Goal: Information Seeking & Learning: Check status

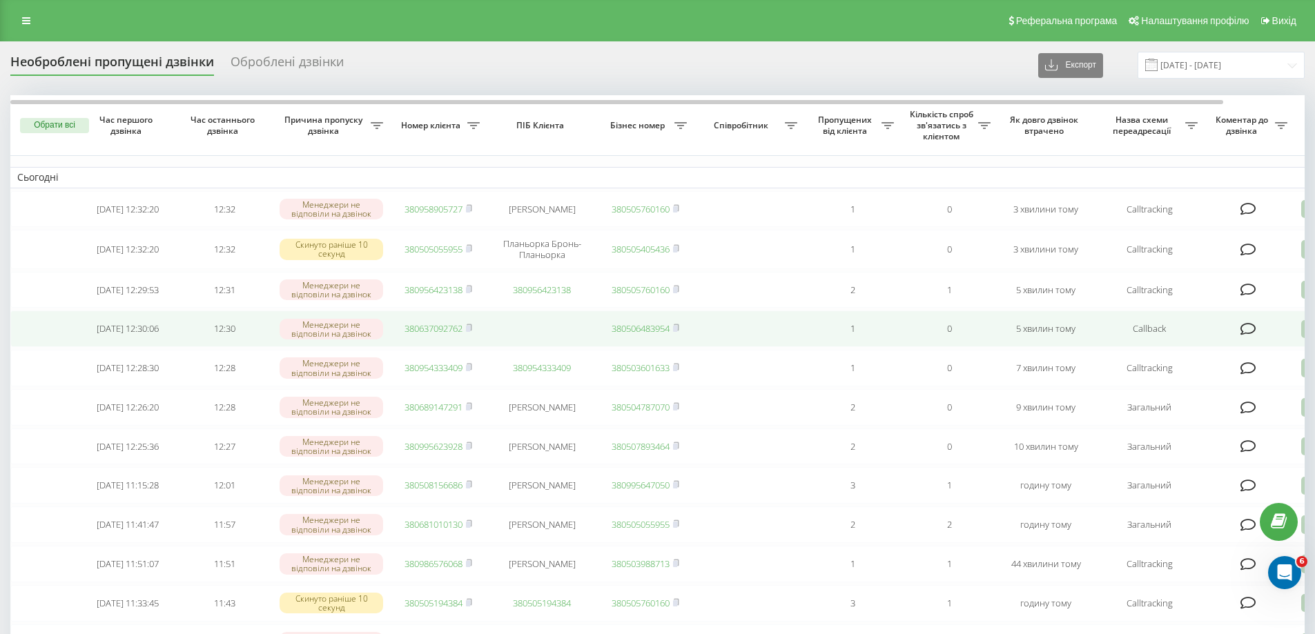
click at [453, 335] on link "380637092762" at bounding box center [433, 328] width 58 height 12
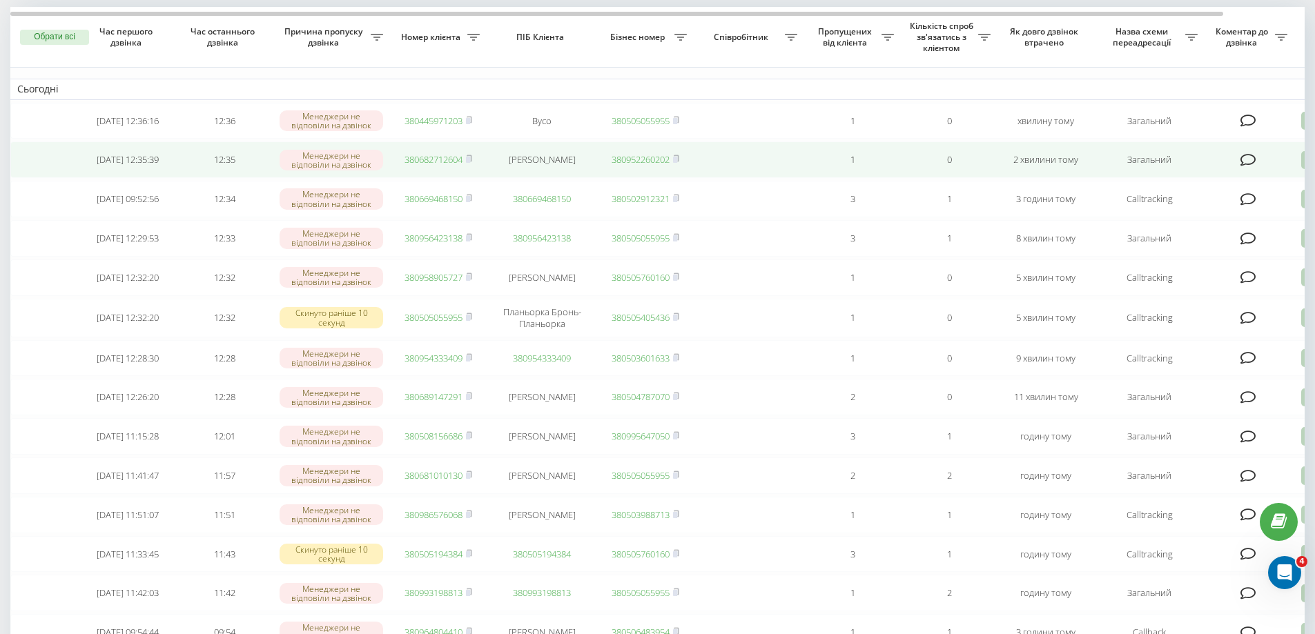
scroll to position [69, 0]
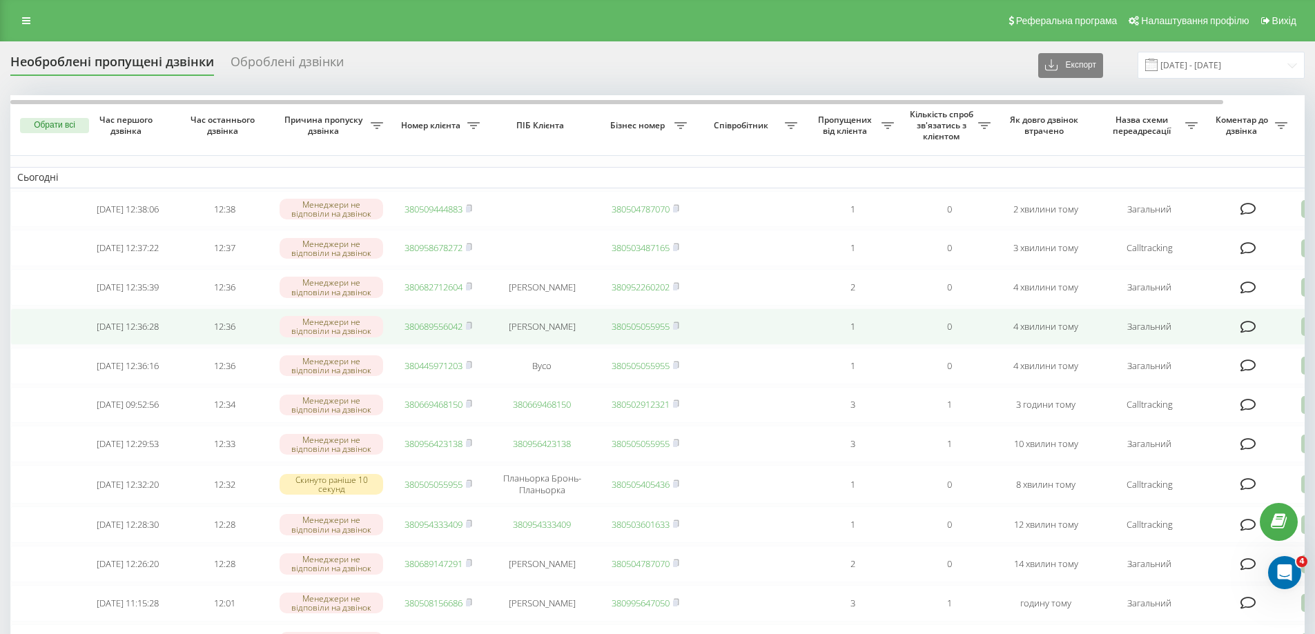
click at [435, 332] on link "380689556042" at bounding box center [433, 326] width 58 height 12
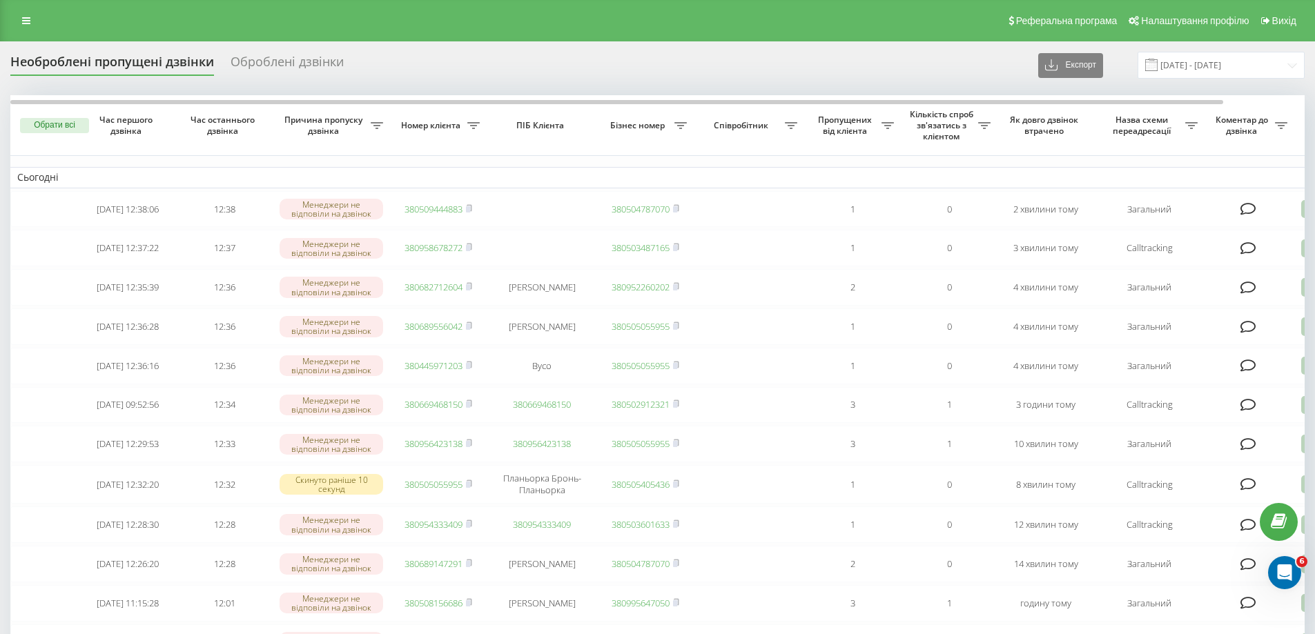
click at [545, 59] on div "Необроблені пропущені дзвінки Оброблені дзвінки Експорт .csv .xlsx 23.08.2025 -…" at bounding box center [657, 65] width 1294 height 27
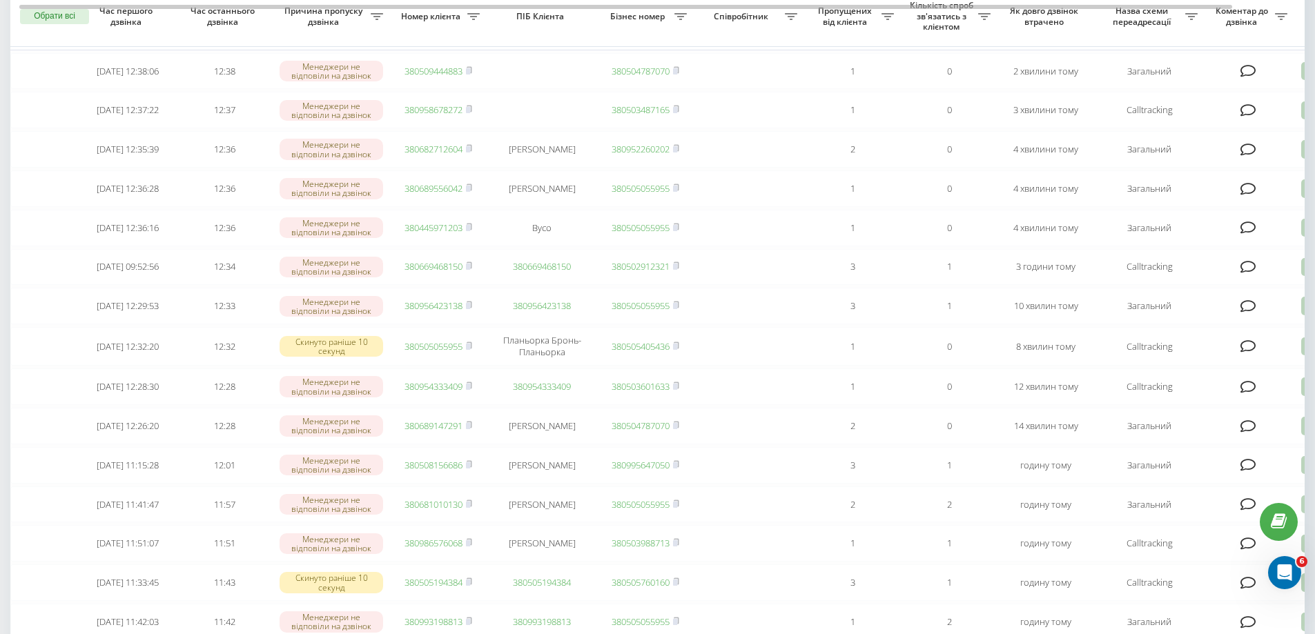
scroll to position [69, 0]
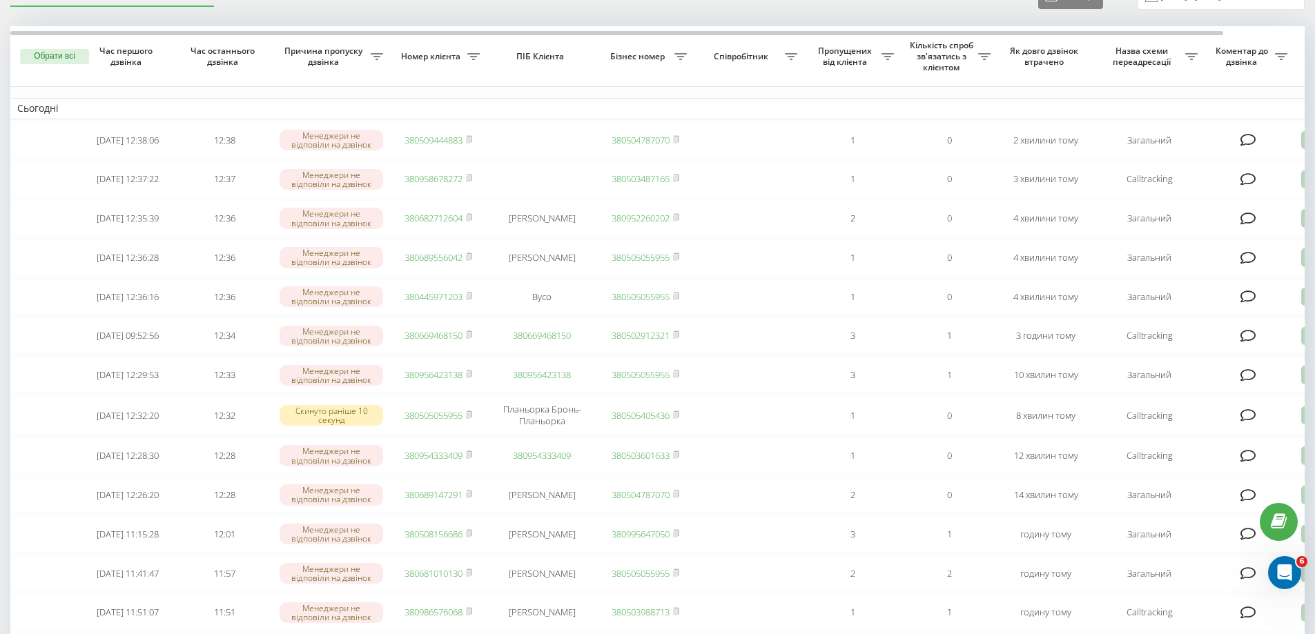
click at [908, 19] on div "Необроблені пропущені дзвінки Оброблені дзвінки Експорт .csv .xlsx 23.08.2025 -…" at bounding box center [657, 641] width 1294 height 1316
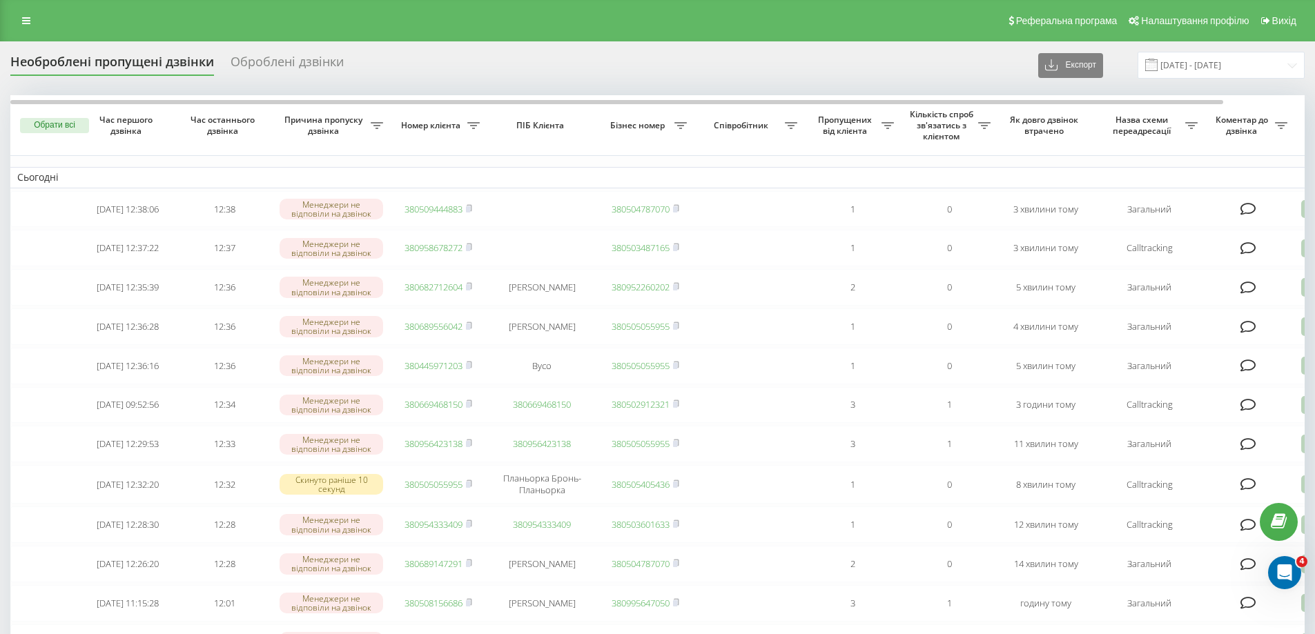
click at [884, 74] on div "Необроблені пропущені дзвінки Оброблені дзвінки Експорт .csv .xlsx [DATE] - [DA…" at bounding box center [657, 65] width 1294 height 27
click at [559, 73] on div "Необроблені пропущені дзвінки Оброблені дзвінки Експорт .csv .xlsx [DATE] - [DA…" at bounding box center [657, 65] width 1294 height 27
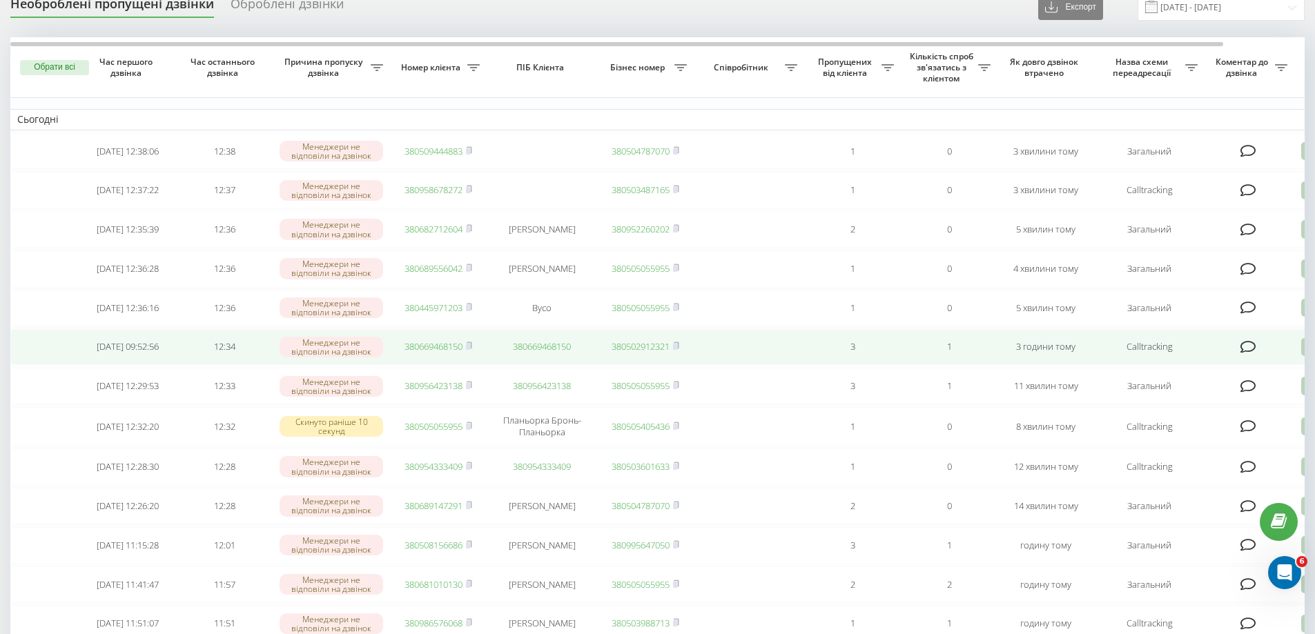
scroll to position [69, 0]
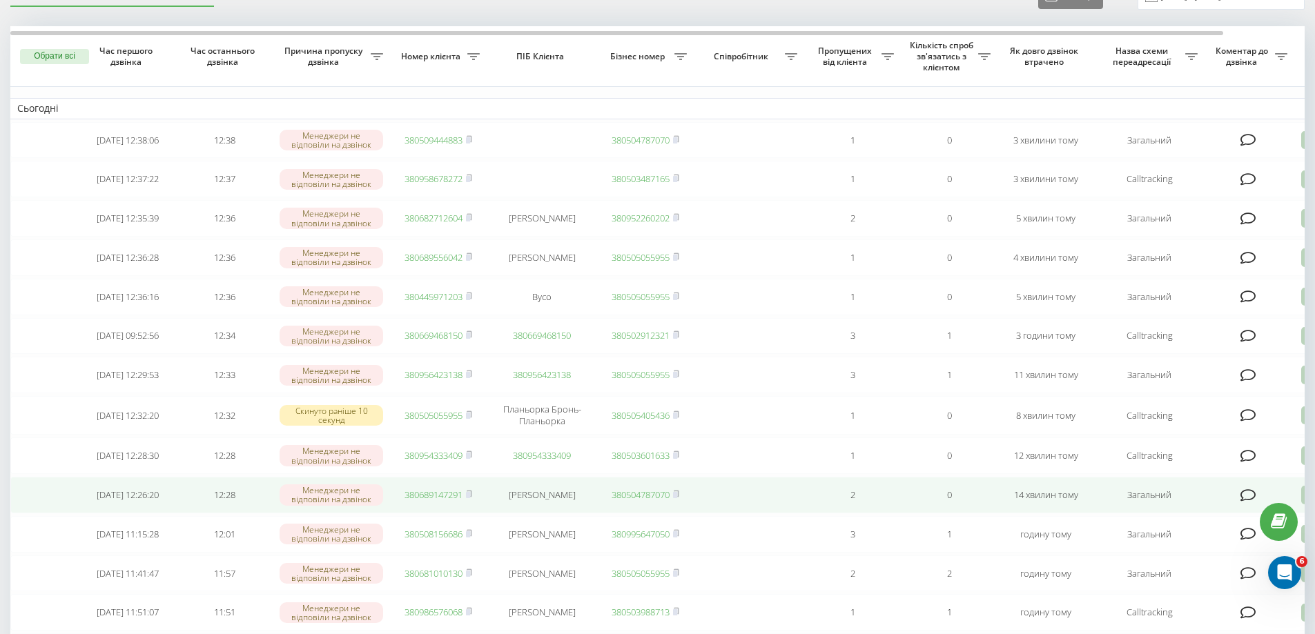
click at [442, 501] on link "380689147291" at bounding box center [433, 495] width 58 height 12
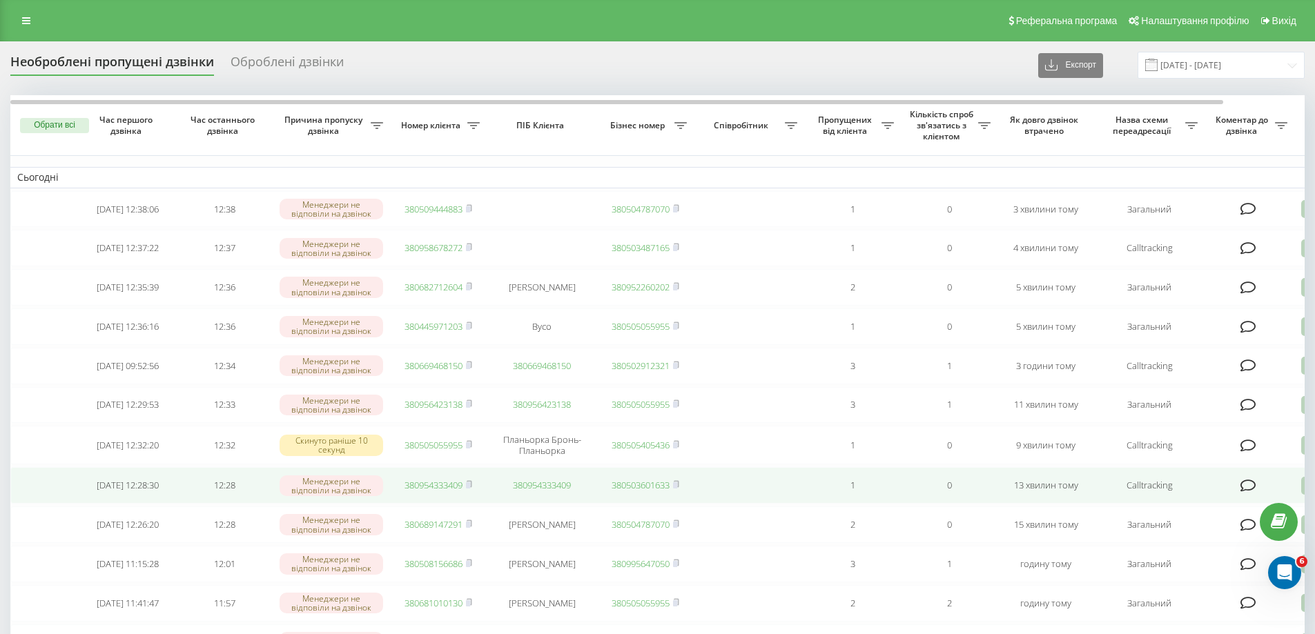
click at [431, 491] on link "380954333409" at bounding box center [433, 485] width 58 height 12
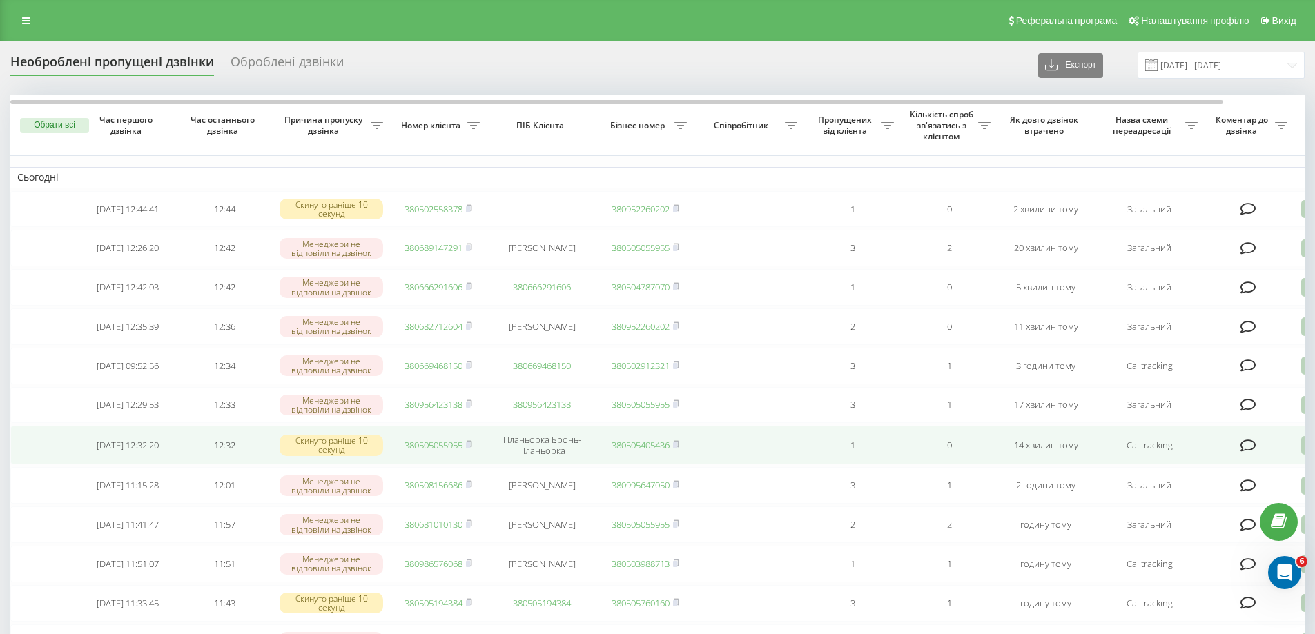
click at [431, 451] on link "380505055955" at bounding box center [433, 445] width 58 height 12
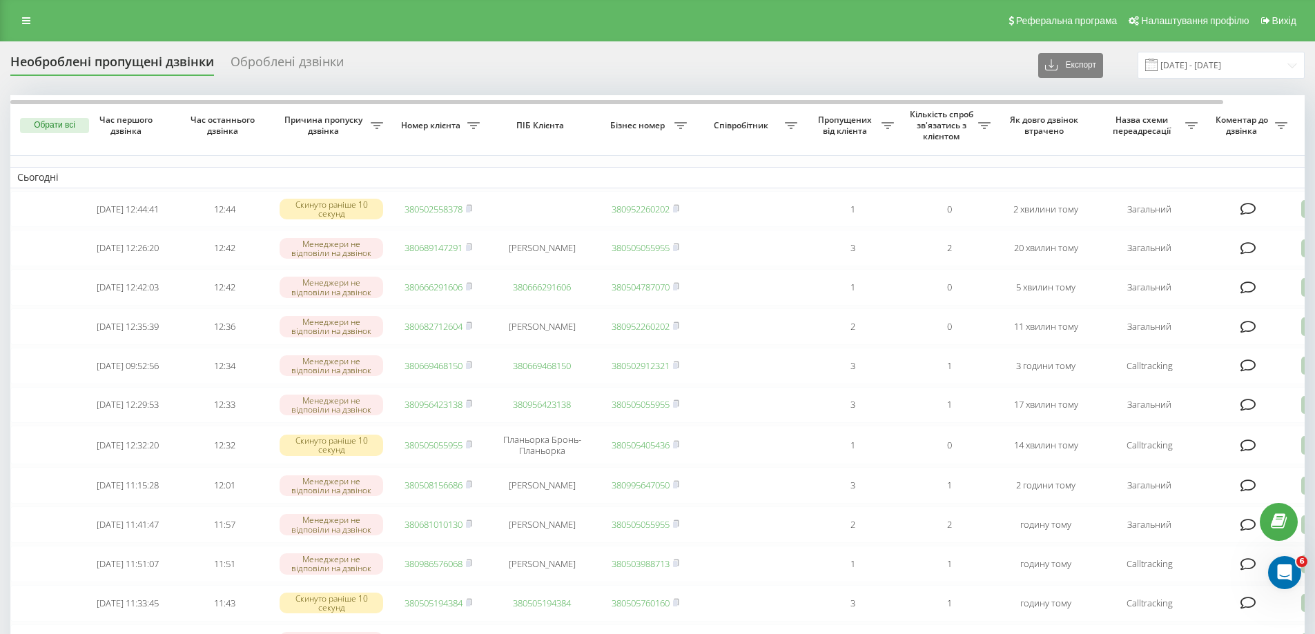
drag, startPoint x: 934, startPoint y: 66, endPoint x: 937, endPoint y: 75, distance: 9.6
click at [935, 66] on div "Необроблені пропущені дзвінки Оброблені дзвінки Експорт .csv .xlsx [DATE] - [DA…" at bounding box center [657, 65] width 1294 height 27
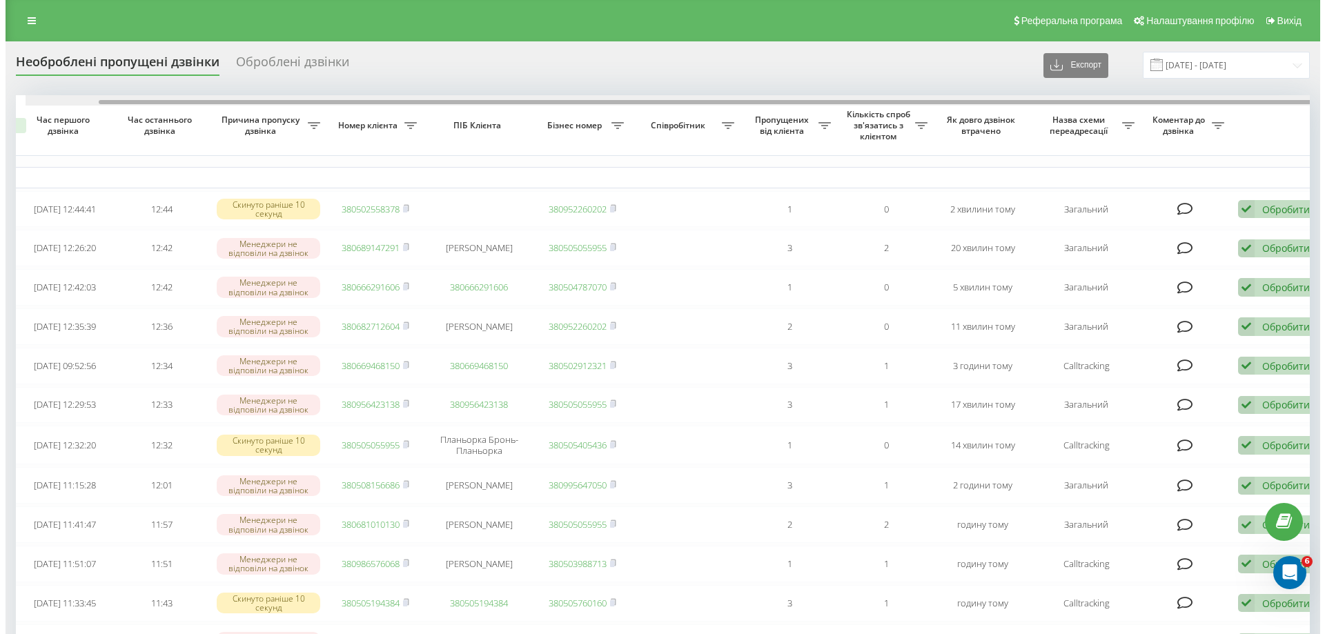
scroll to position [0, 86]
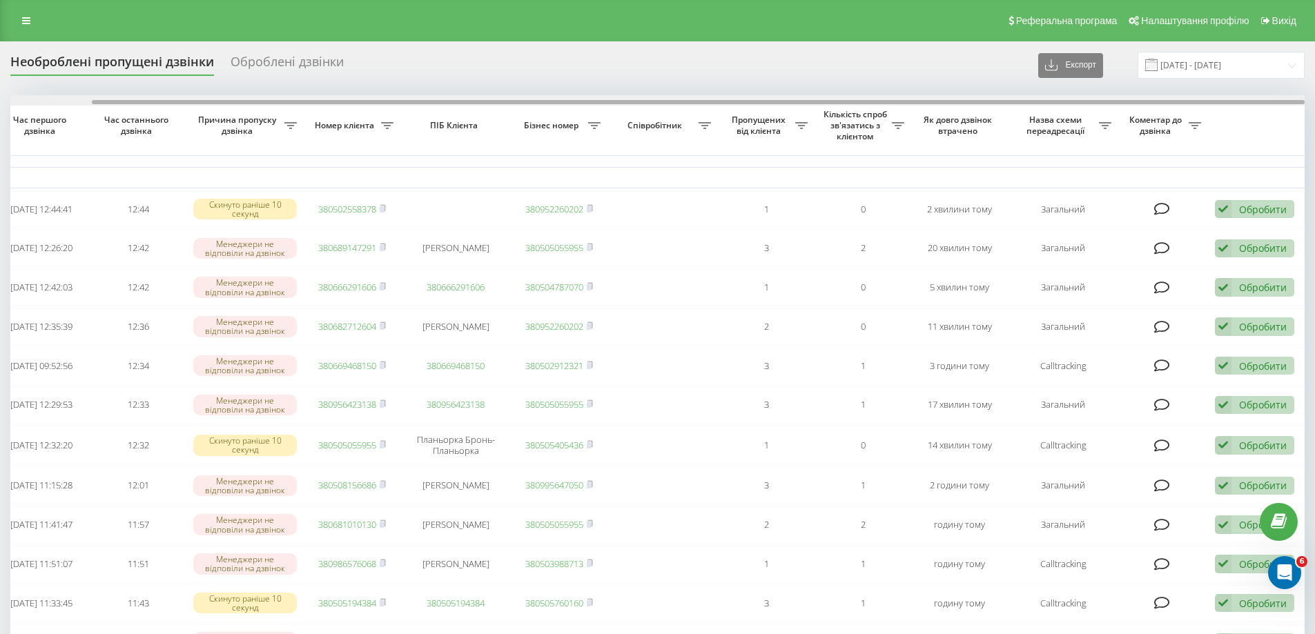
drag, startPoint x: 812, startPoint y: 102, endPoint x: 762, endPoint y: 356, distance: 258.8
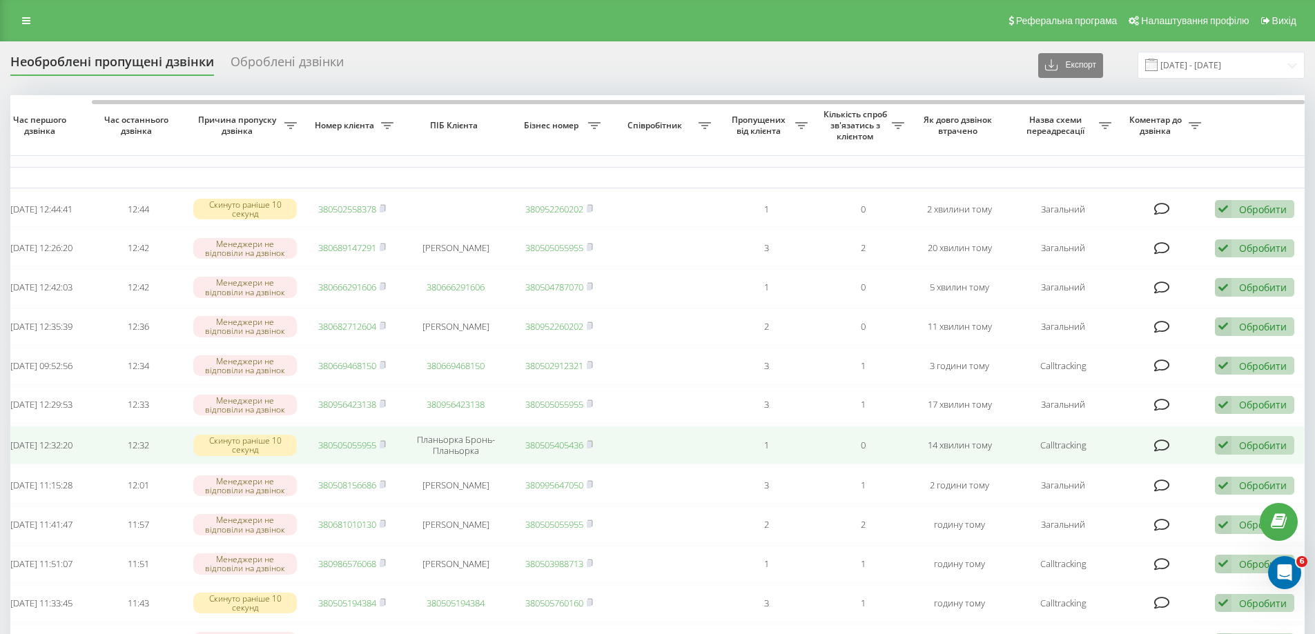
click at [1220, 455] on icon at bounding box center [1223, 445] width 17 height 19
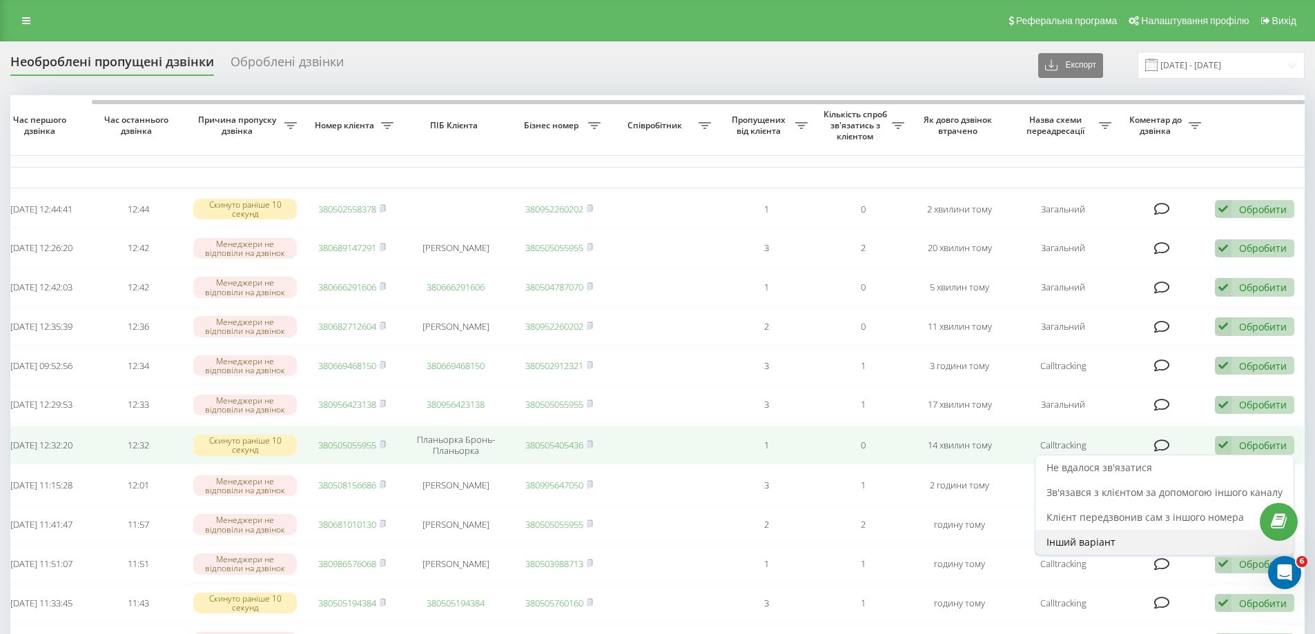
click at [1086, 549] on span "Інший варіант" at bounding box center [1080, 542] width 69 height 13
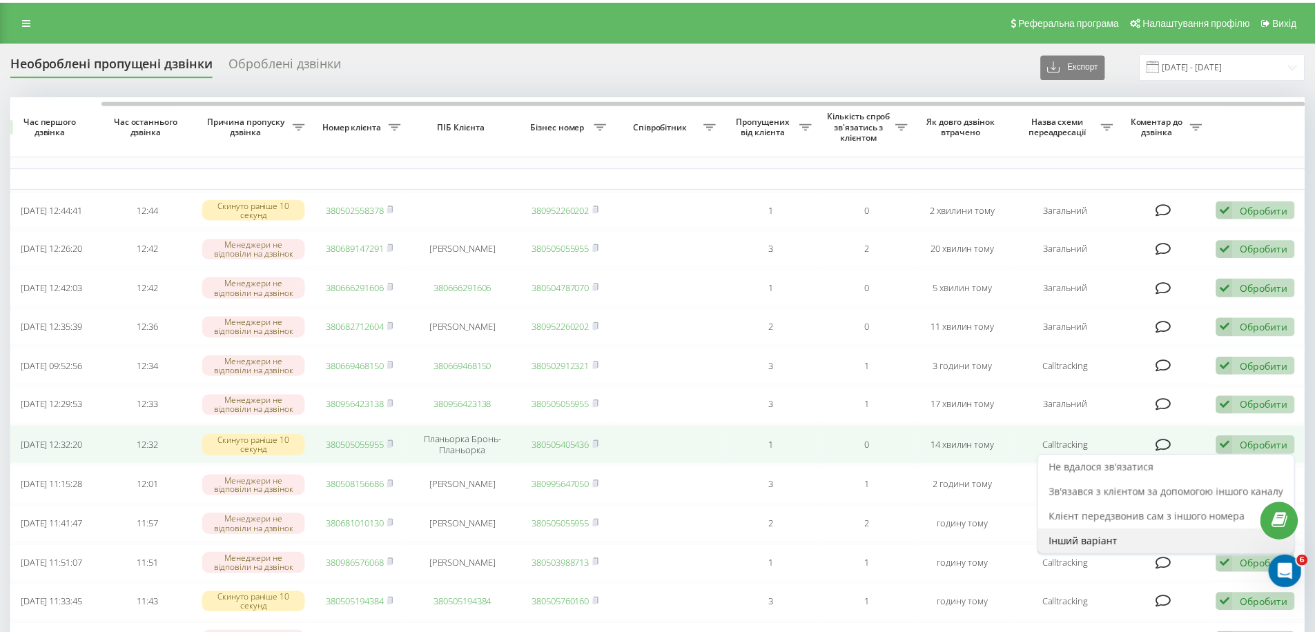
scroll to position [0, 76]
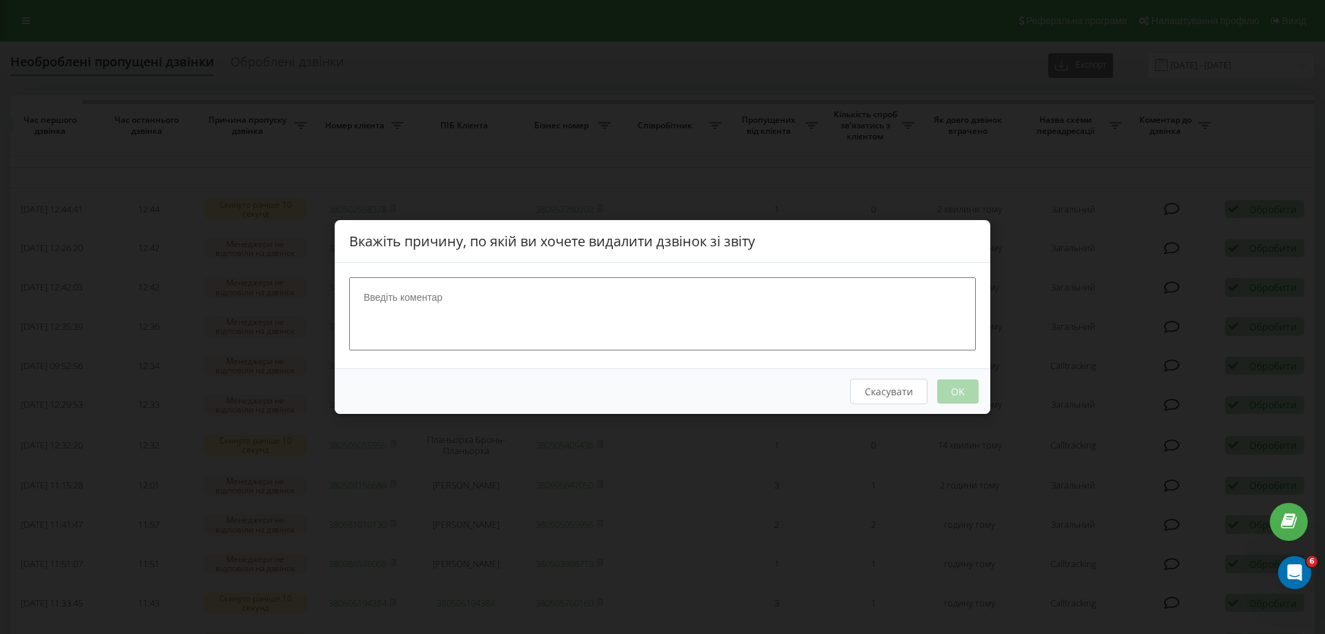
click at [627, 312] on textarea at bounding box center [662, 313] width 627 height 73
type textarea "наш номер"
click at [949, 391] on button "OK" at bounding box center [957, 392] width 41 height 24
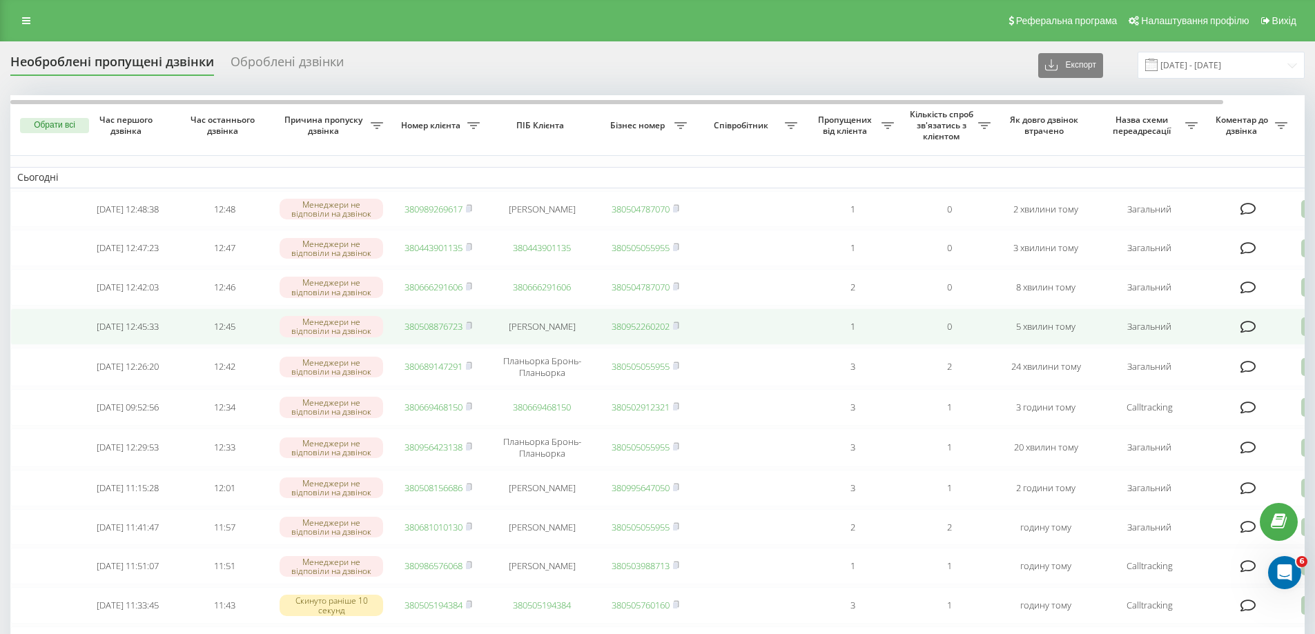
click at [408, 333] on link "380508876723" at bounding box center [433, 326] width 58 height 12
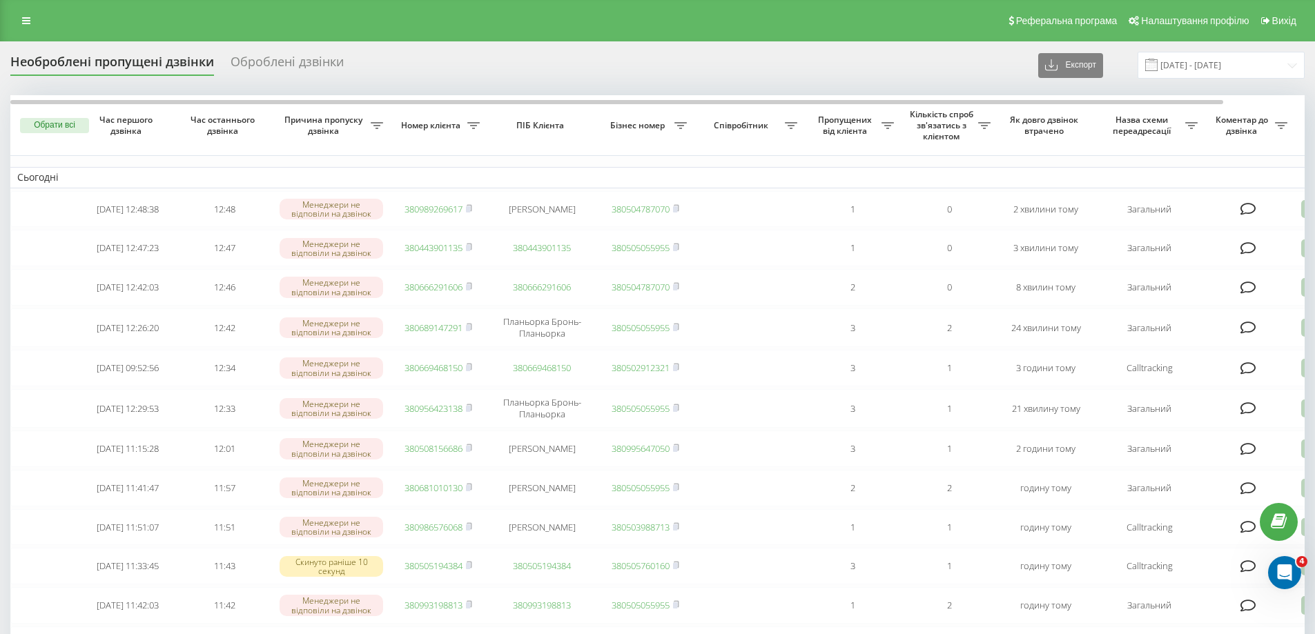
click at [855, 53] on div "Необроблені пропущені дзвінки Оброблені дзвінки Експорт .csv .xlsx 23.08.2025 -…" at bounding box center [657, 65] width 1294 height 27
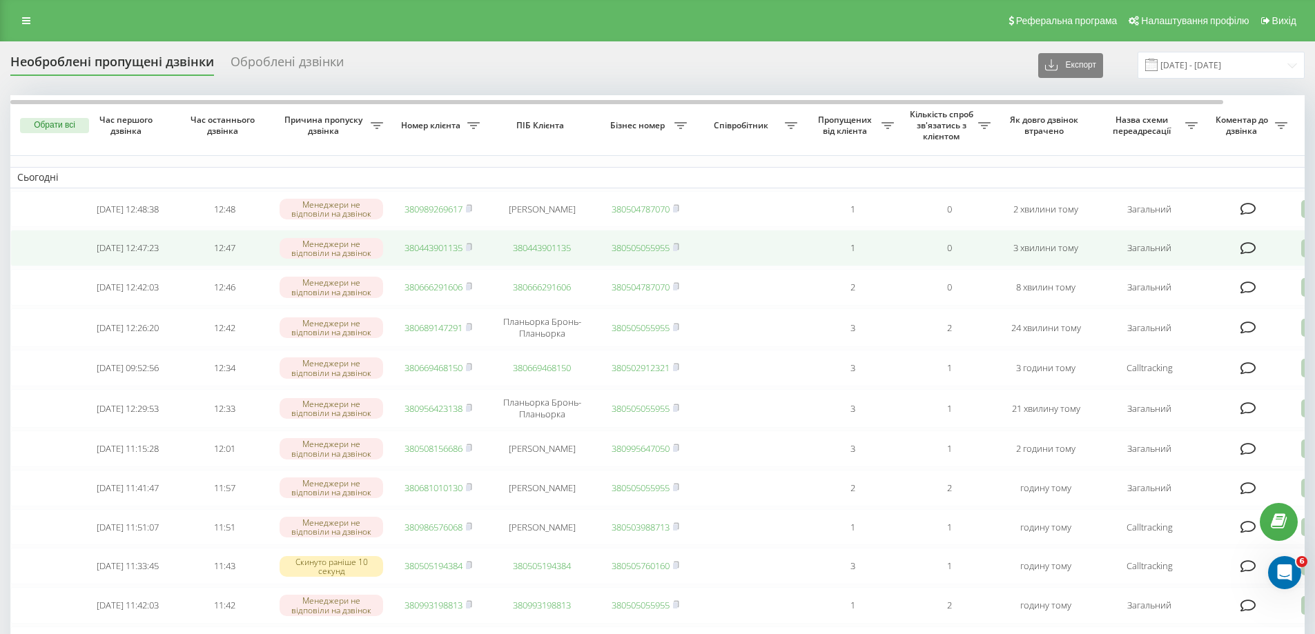
click at [447, 253] on link "380443901135" at bounding box center [433, 248] width 58 height 12
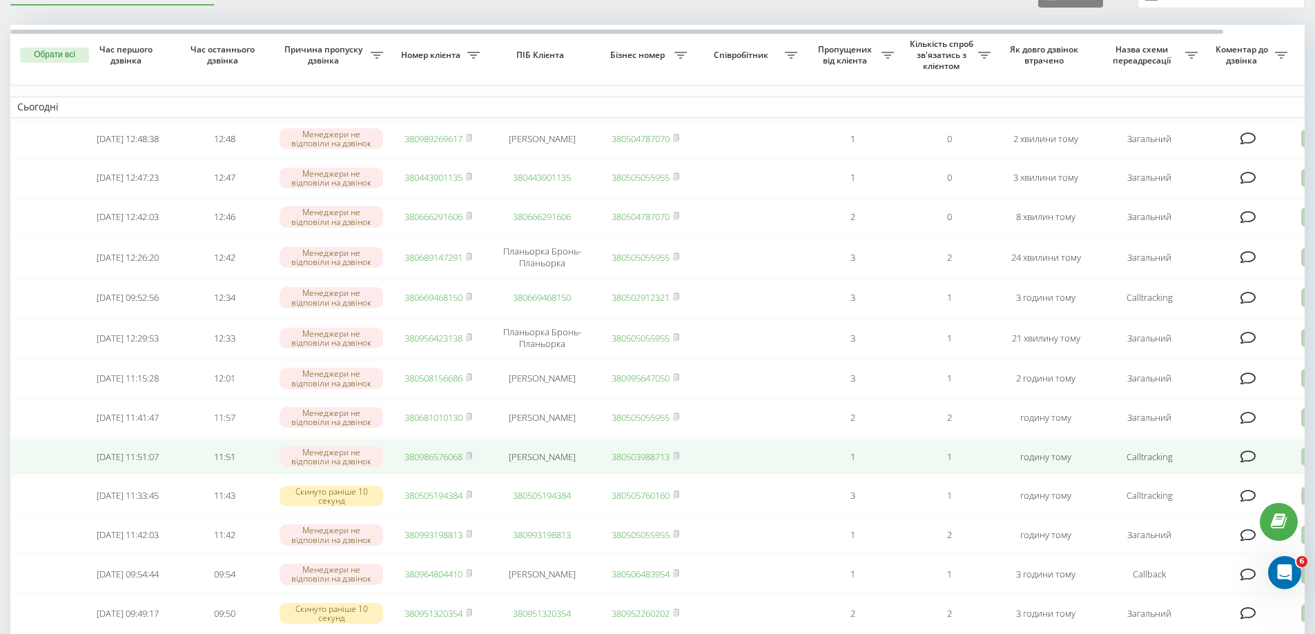
scroll to position [69, 0]
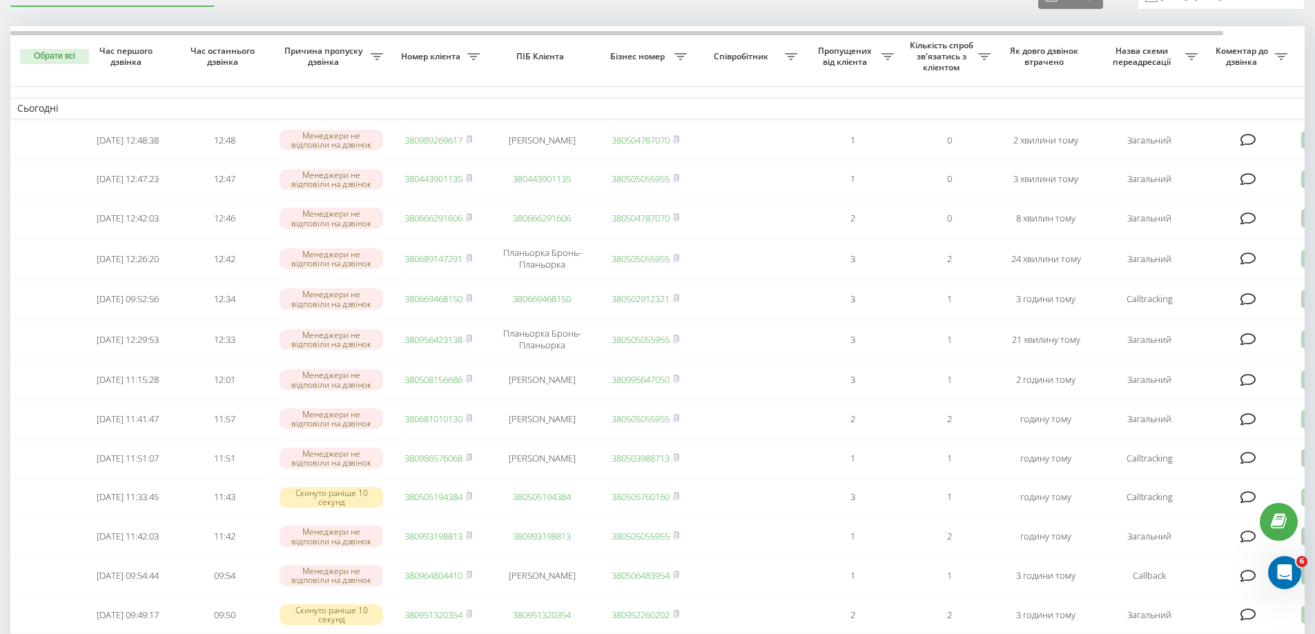
click at [672, 62] on th "Бізнес номер" at bounding box center [645, 56] width 97 height 61
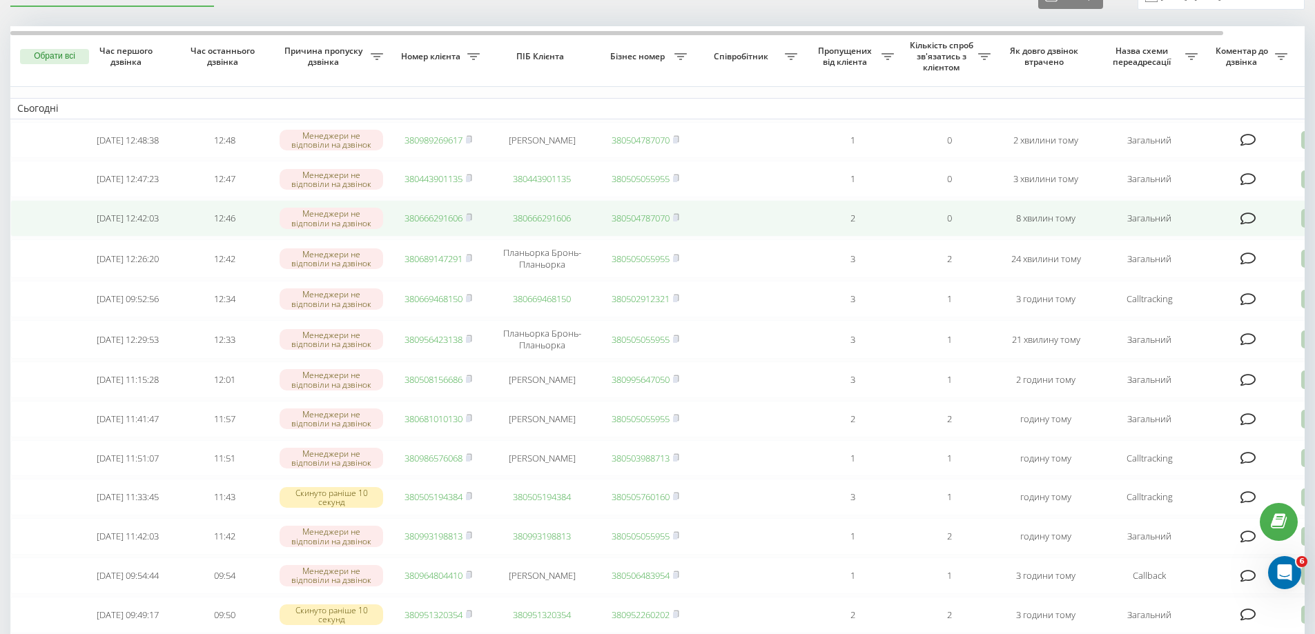
click at [442, 224] on link "380666291606" at bounding box center [433, 218] width 58 height 12
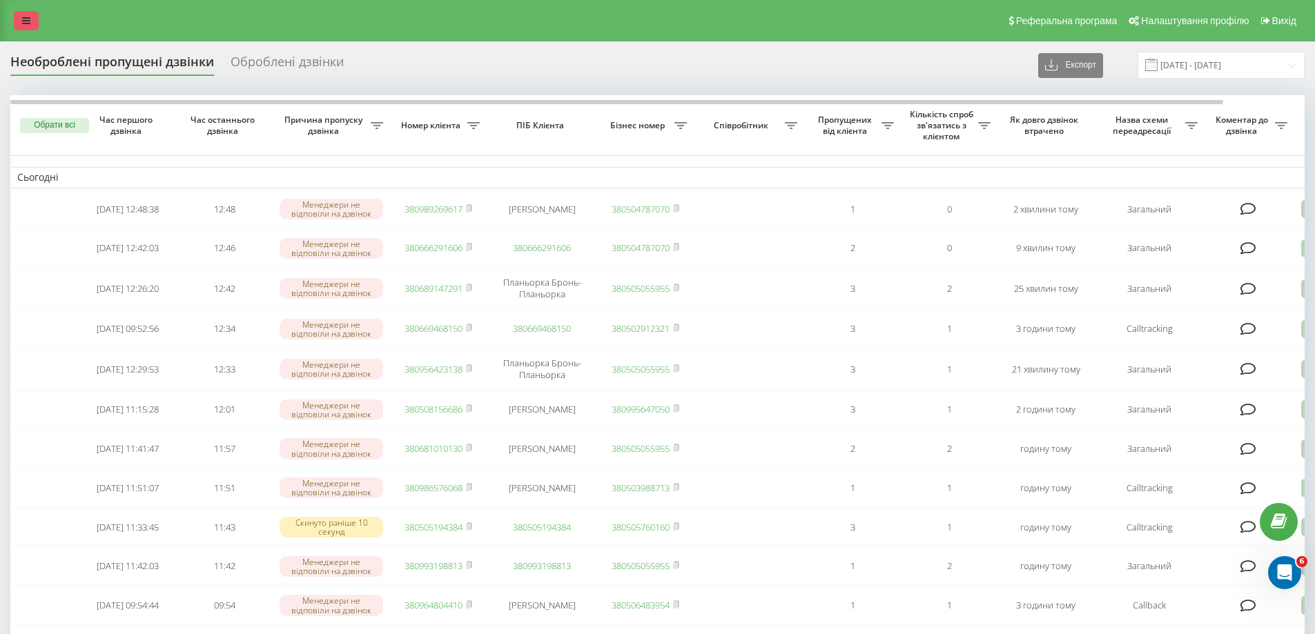
drag, startPoint x: 43, startPoint y: 25, endPoint x: 16, endPoint y: 24, distance: 26.9
click at [42, 25] on div "Реферальна програма Налаштування профілю Вихід" at bounding box center [657, 20] width 1315 height 41
click at [16, 24] on link at bounding box center [26, 20] width 25 height 19
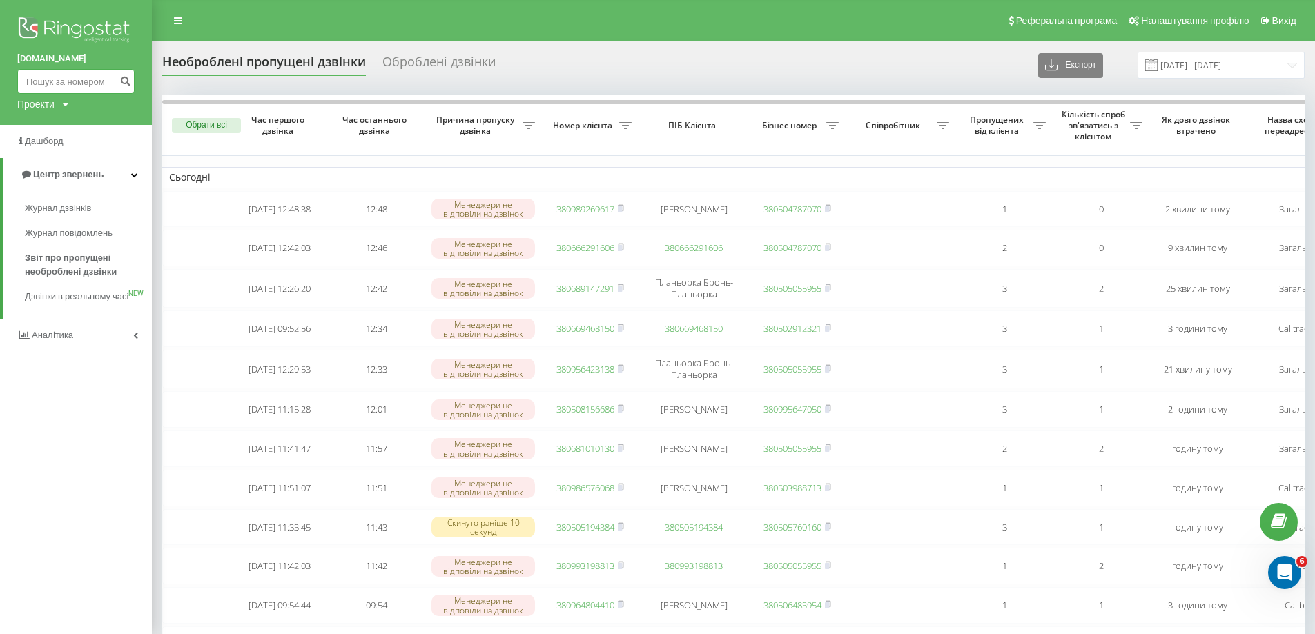
click at [80, 81] on input at bounding box center [75, 81] width 117 height 25
paste input "0666291606"
type input "0666291606"
click at [128, 84] on icon "submit" at bounding box center [125, 79] width 12 height 8
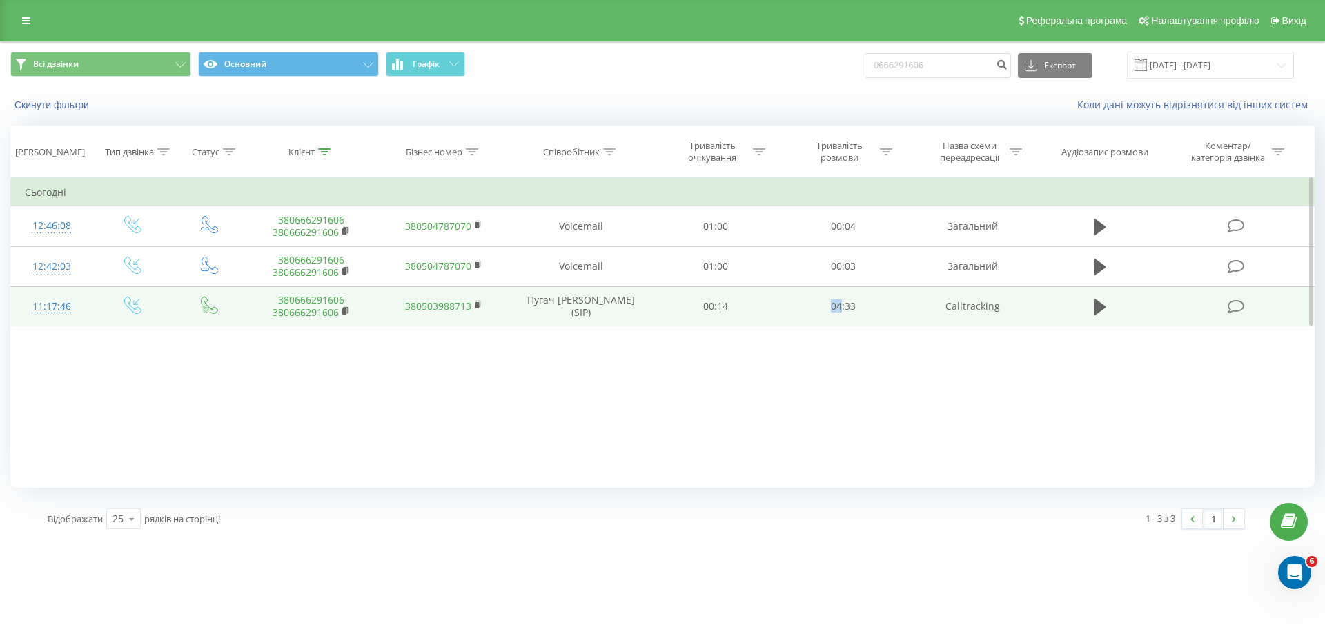
drag, startPoint x: 842, startPoint y: 309, endPoint x: 832, endPoint y: 309, distance: 9.7
click at [832, 309] on td "04:33" at bounding box center [842, 306] width 127 height 40
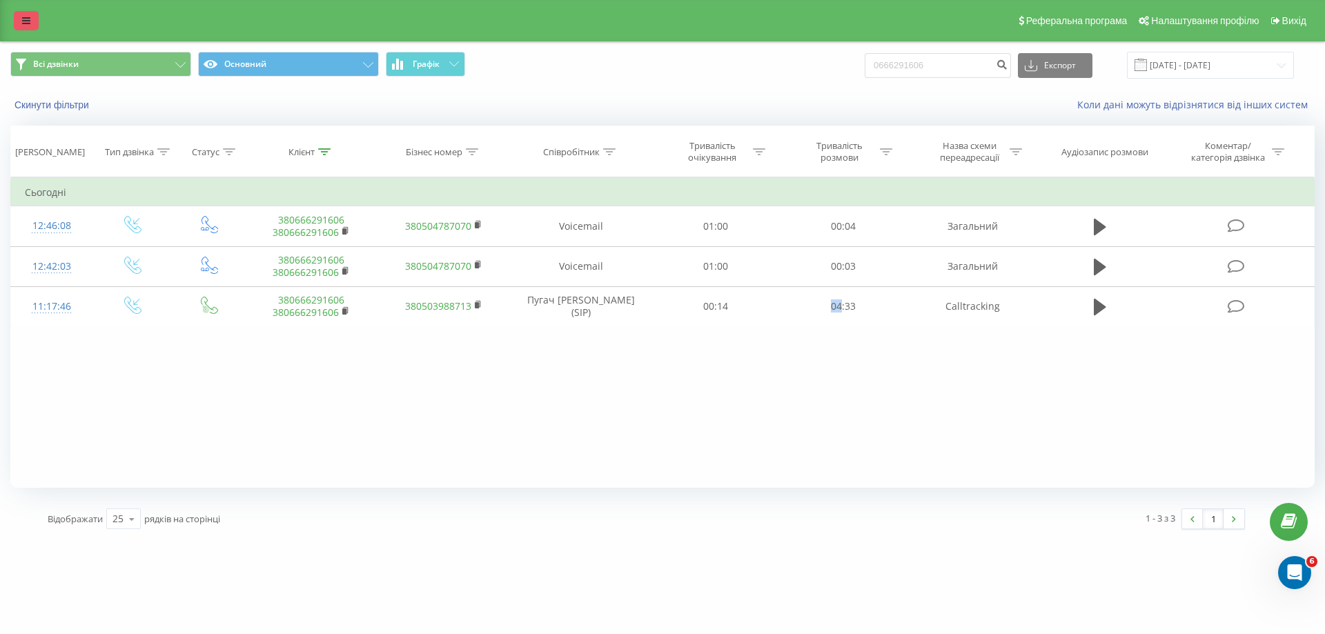
click at [28, 30] on link at bounding box center [26, 20] width 25 height 19
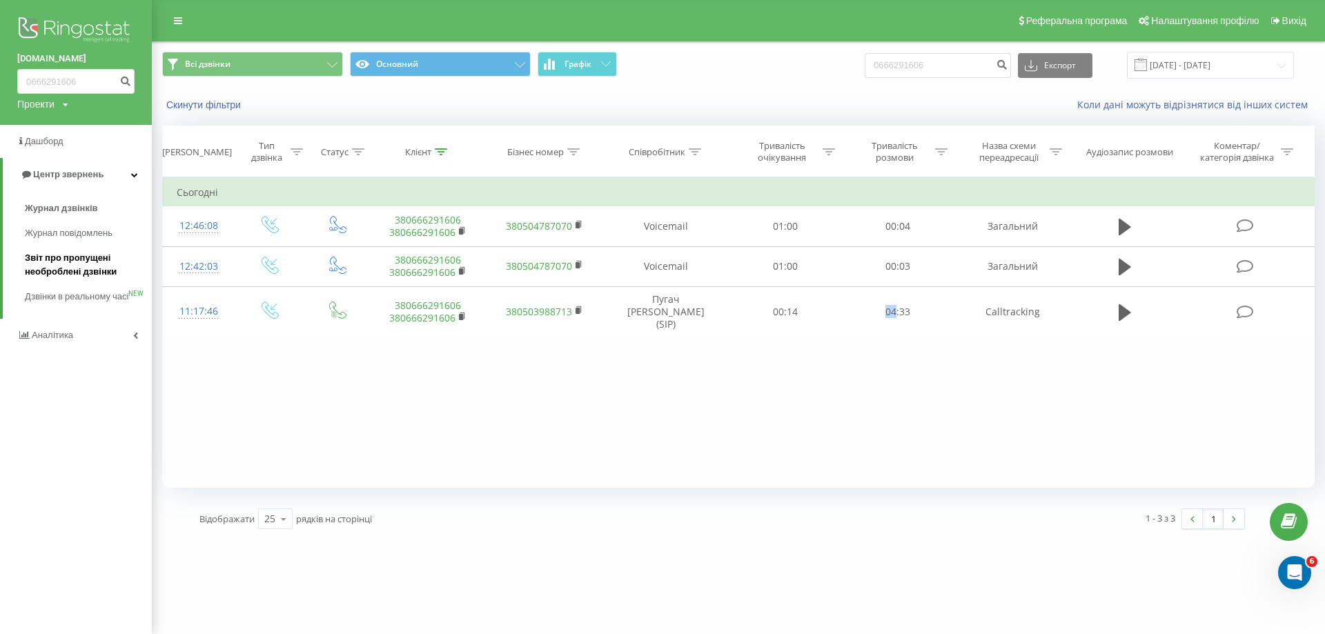
click at [61, 274] on span "Звіт про пропущені необроблені дзвінки" at bounding box center [85, 265] width 120 height 28
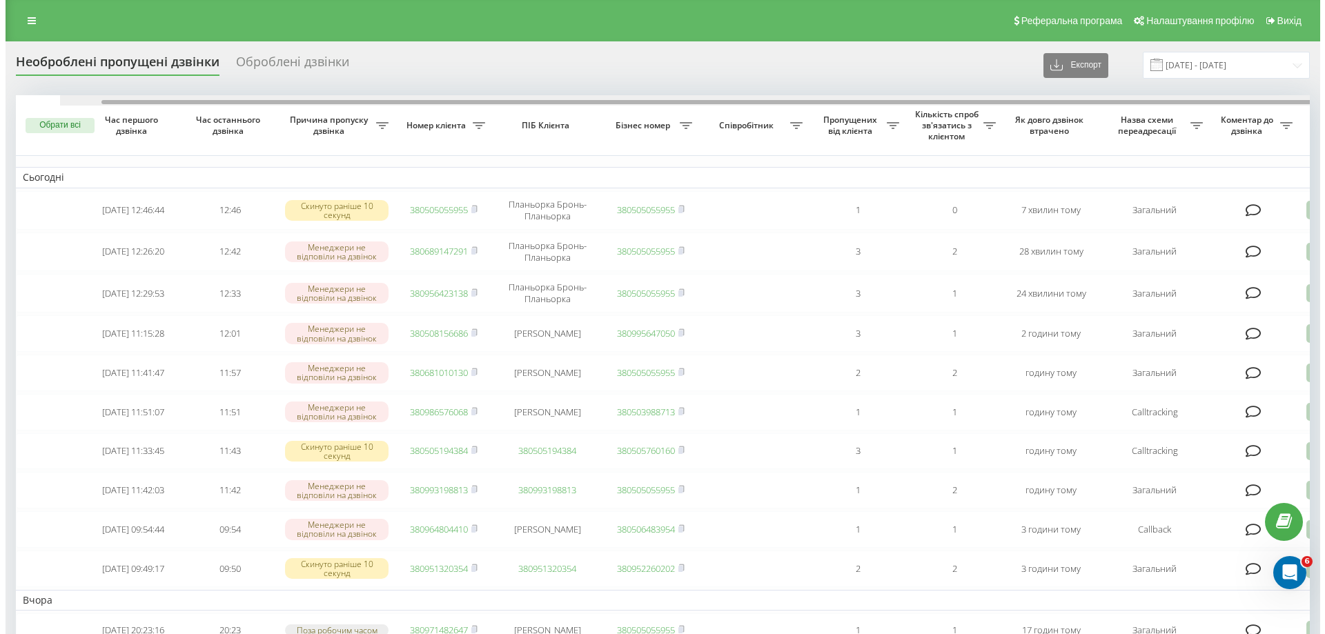
scroll to position [0, 86]
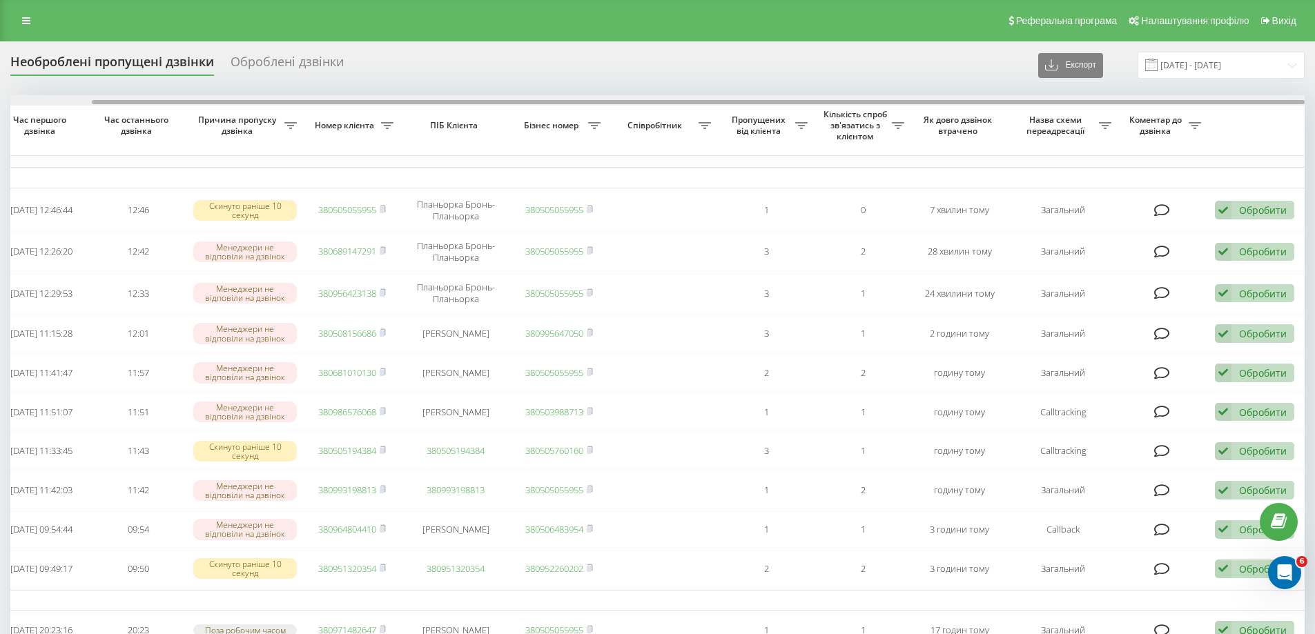
drag, startPoint x: 562, startPoint y: 102, endPoint x: 1172, endPoint y: 152, distance: 612.2
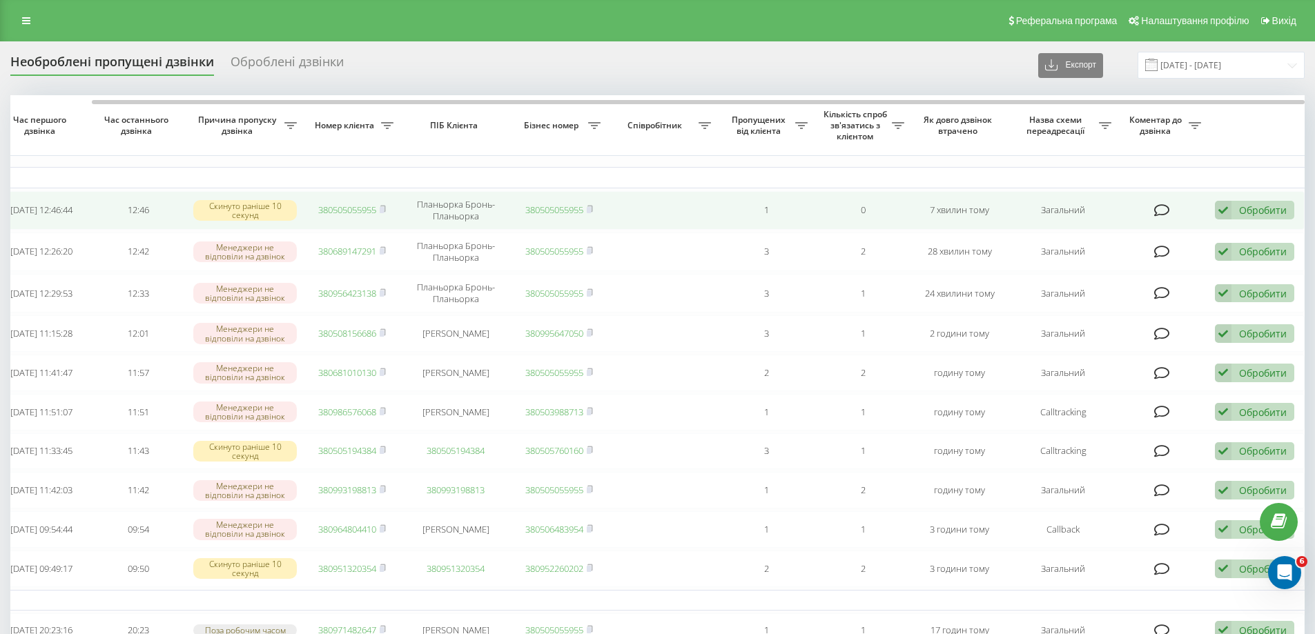
click at [1226, 207] on icon at bounding box center [1223, 210] width 17 height 19
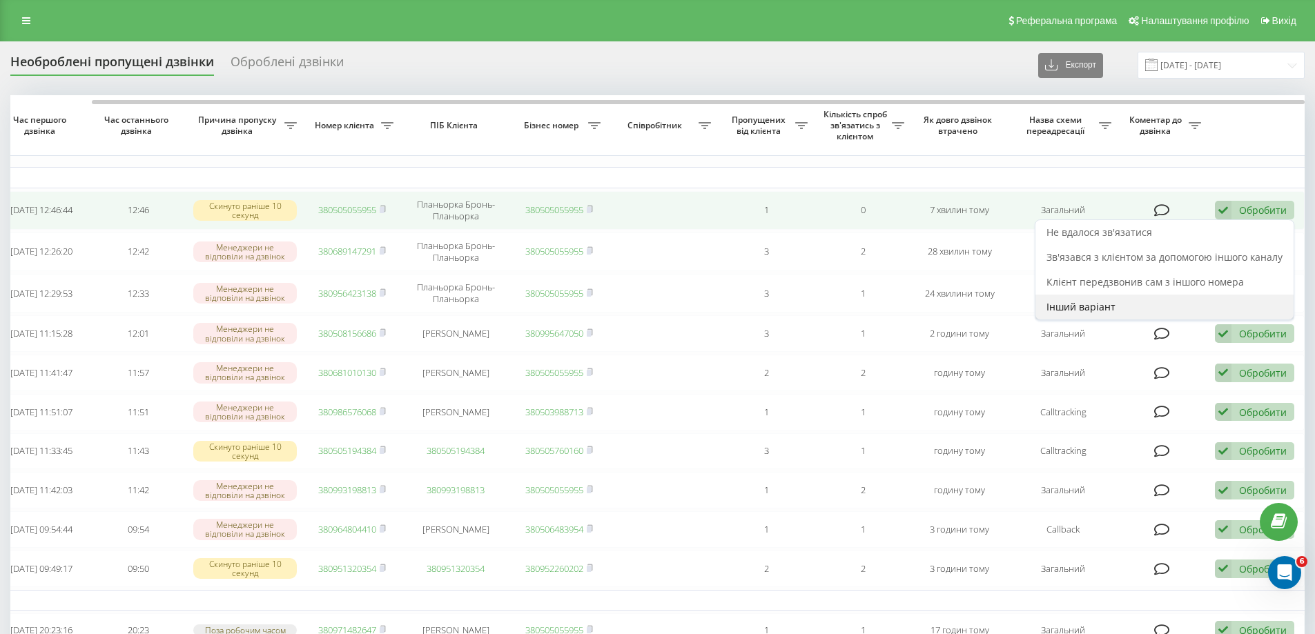
click at [1130, 300] on div "Інший варіант" at bounding box center [1164, 307] width 258 height 25
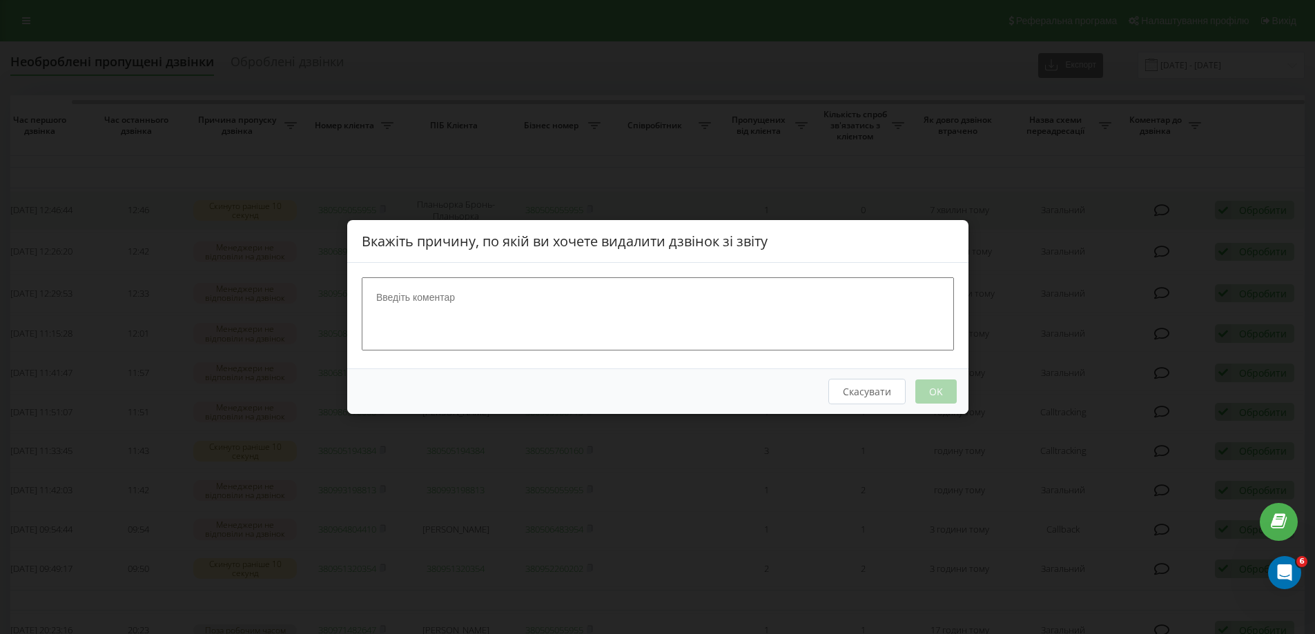
scroll to position [0, 76]
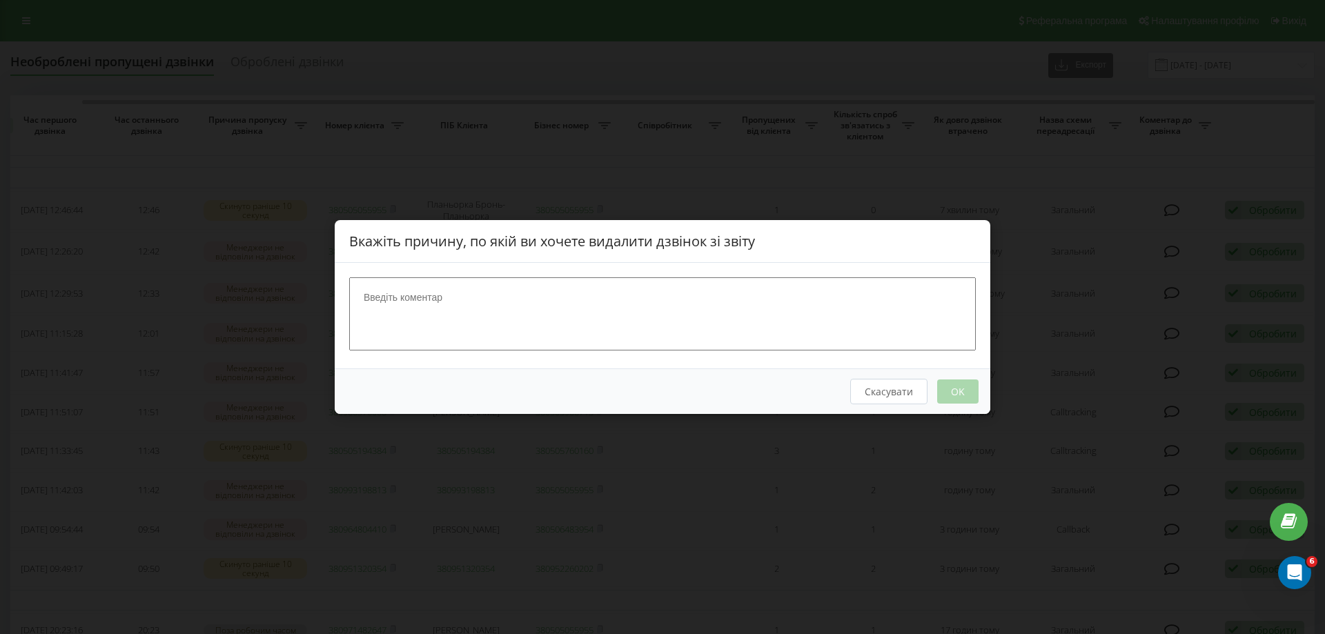
click at [542, 293] on textarea at bounding box center [662, 313] width 627 height 73
type textarea "наш номер"
click at [974, 389] on button "OK" at bounding box center [957, 392] width 41 height 24
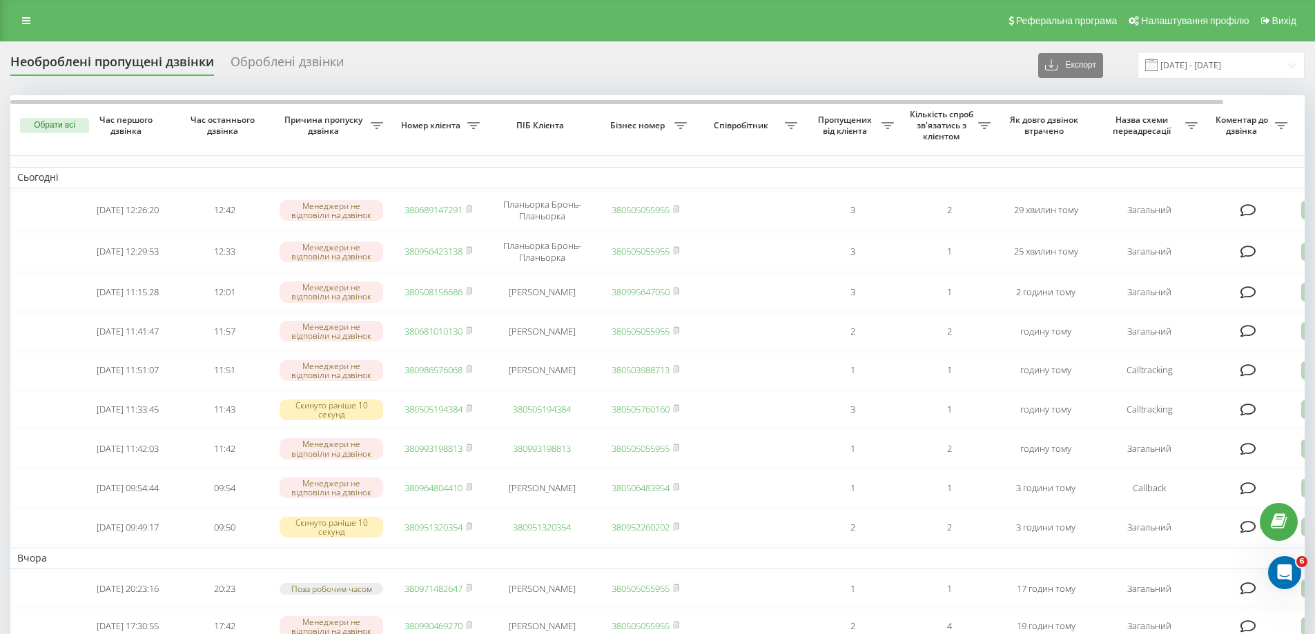
click at [11, 19] on div "Реферальна програма Налаштування профілю Вихід" at bounding box center [657, 20] width 1315 height 41
click at [23, 20] on icon at bounding box center [26, 21] width 8 height 10
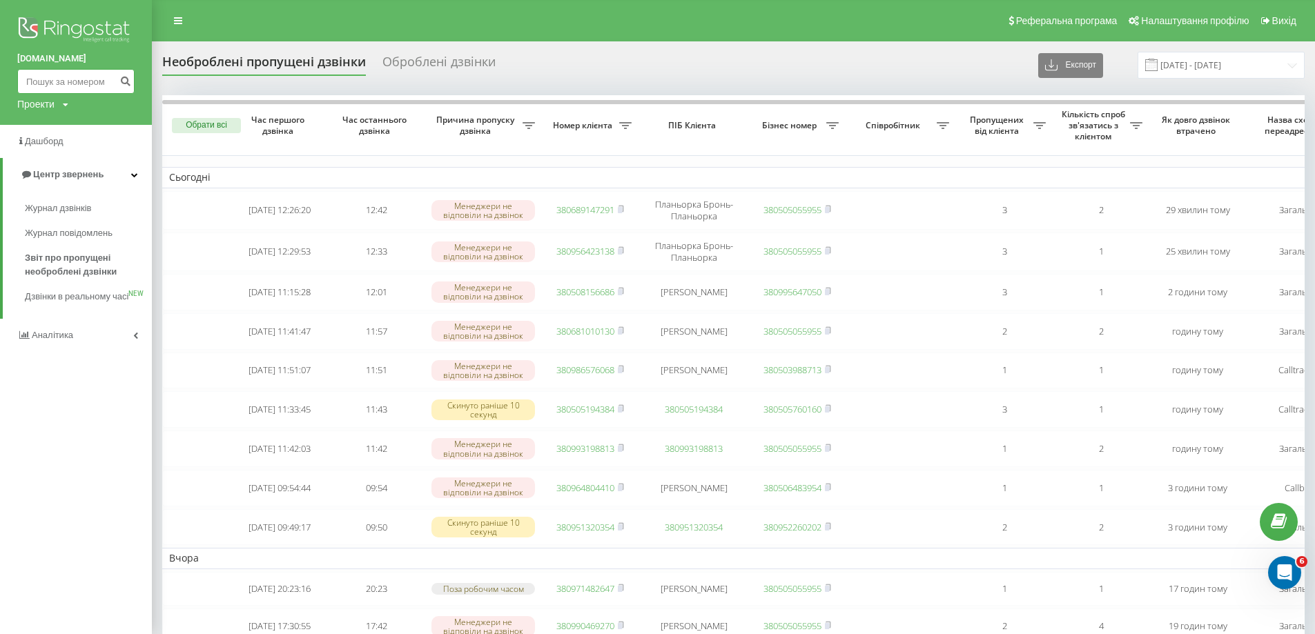
click at [81, 77] on input at bounding box center [75, 81] width 117 height 25
paste input "0969639212"
type input "0969639212"
click at [130, 84] on icon "submit" at bounding box center [125, 79] width 12 height 8
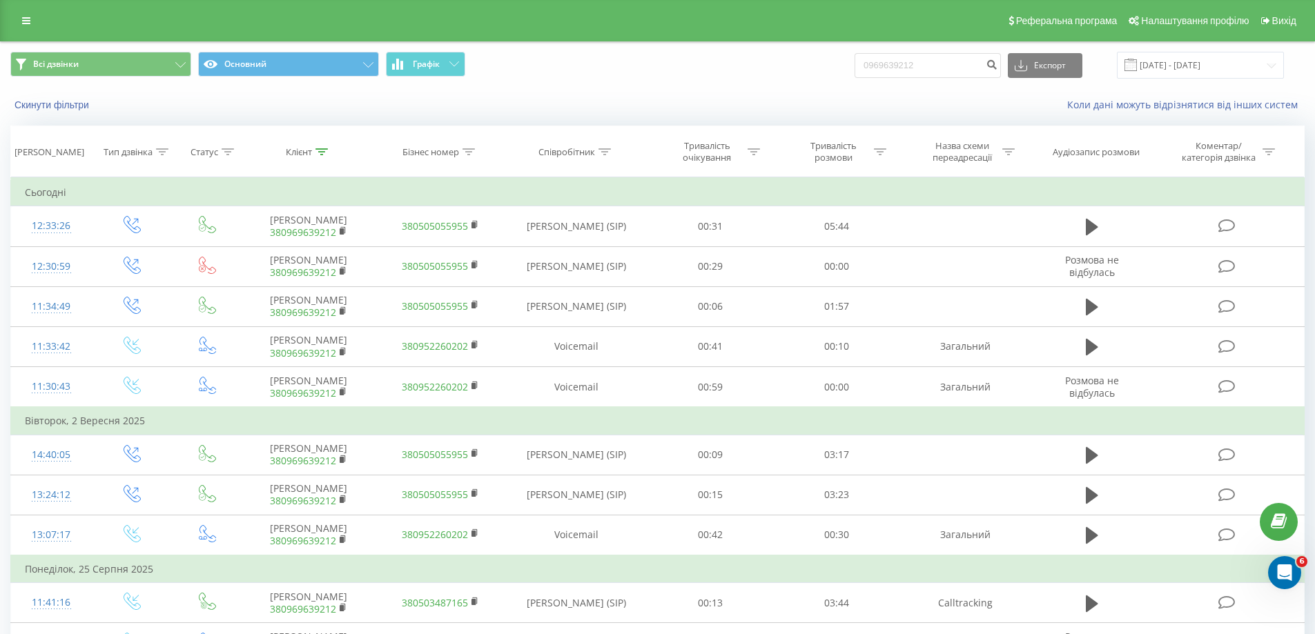
click at [28, 10] on div "Реферальна програма Налаштування профілю Вихід" at bounding box center [657, 20] width 1315 height 41
click at [28, 19] on icon at bounding box center [26, 21] width 8 height 10
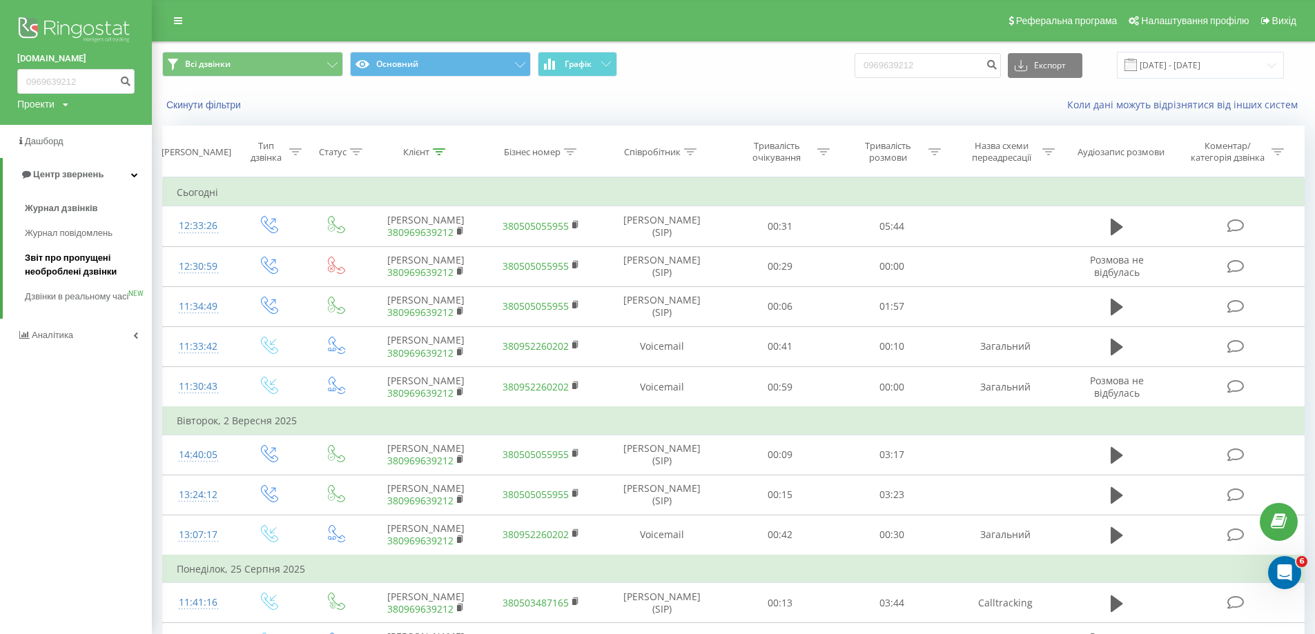
click at [64, 267] on span "Звіт про пропущені необроблені дзвінки" at bounding box center [85, 265] width 120 height 28
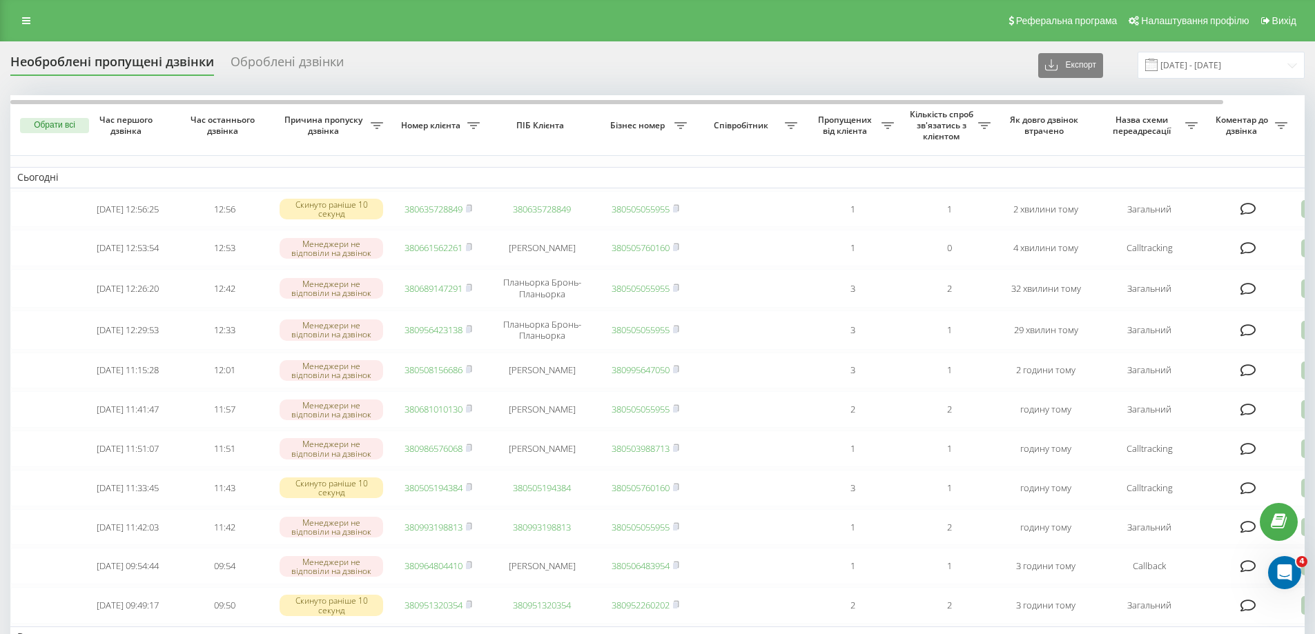
click at [741, 64] on div "Необроблені пропущені дзвінки Оброблені дзвінки Експорт .csv .xlsx [DATE] - [DA…" at bounding box center [657, 65] width 1294 height 27
click at [970, 52] on div "Необроблені пропущені дзвінки Оброблені дзвінки Експорт .csv .xlsx [DATE] - [DA…" at bounding box center [657, 65] width 1294 height 27
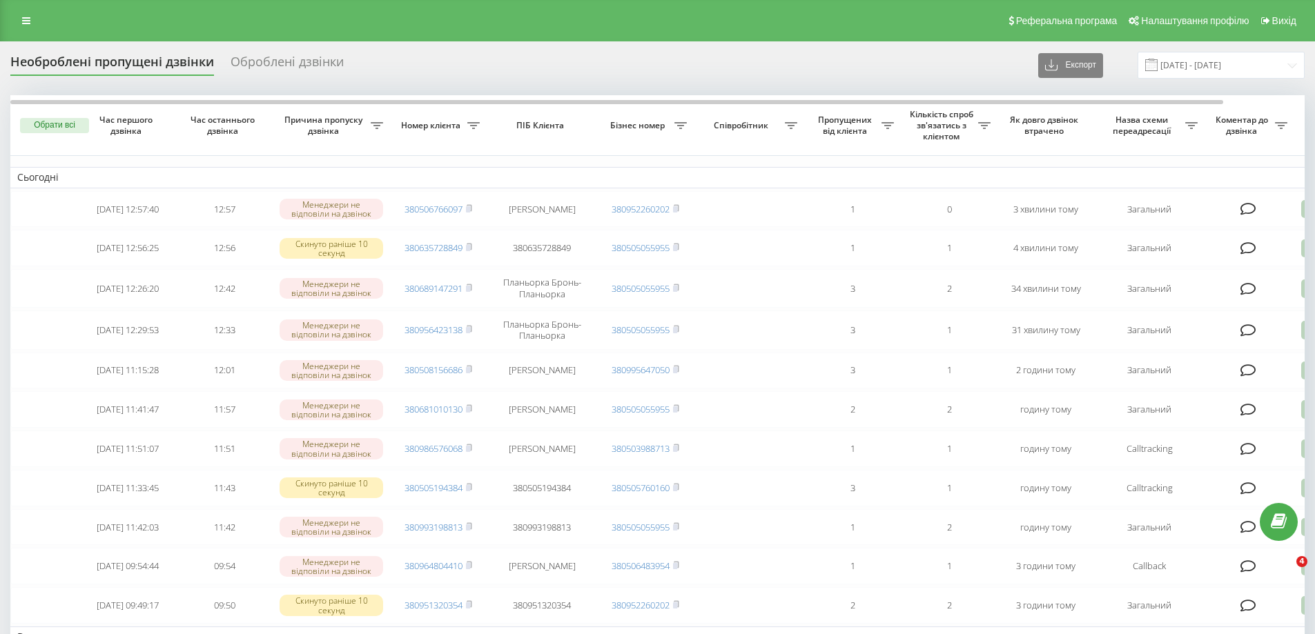
click at [834, 64] on div "Необроблені пропущені дзвінки Оброблені дзвінки Експорт .csv .xlsx 23.08.2025 -…" at bounding box center [657, 65] width 1294 height 27
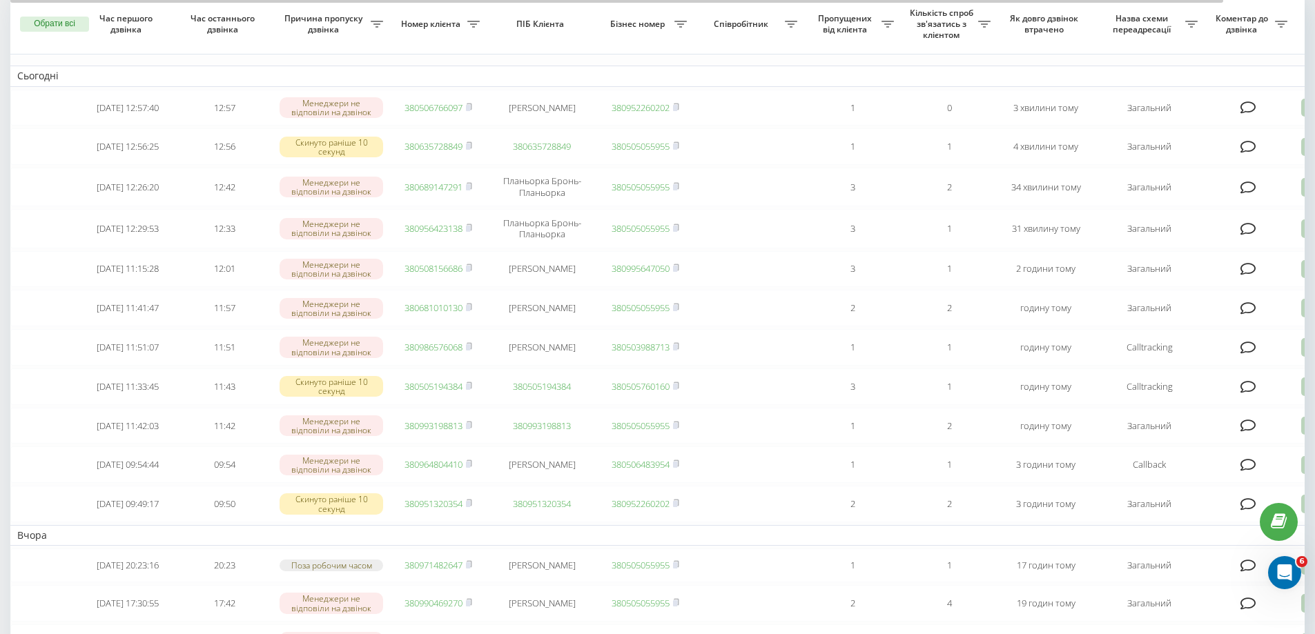
scroll to position [69, 0]
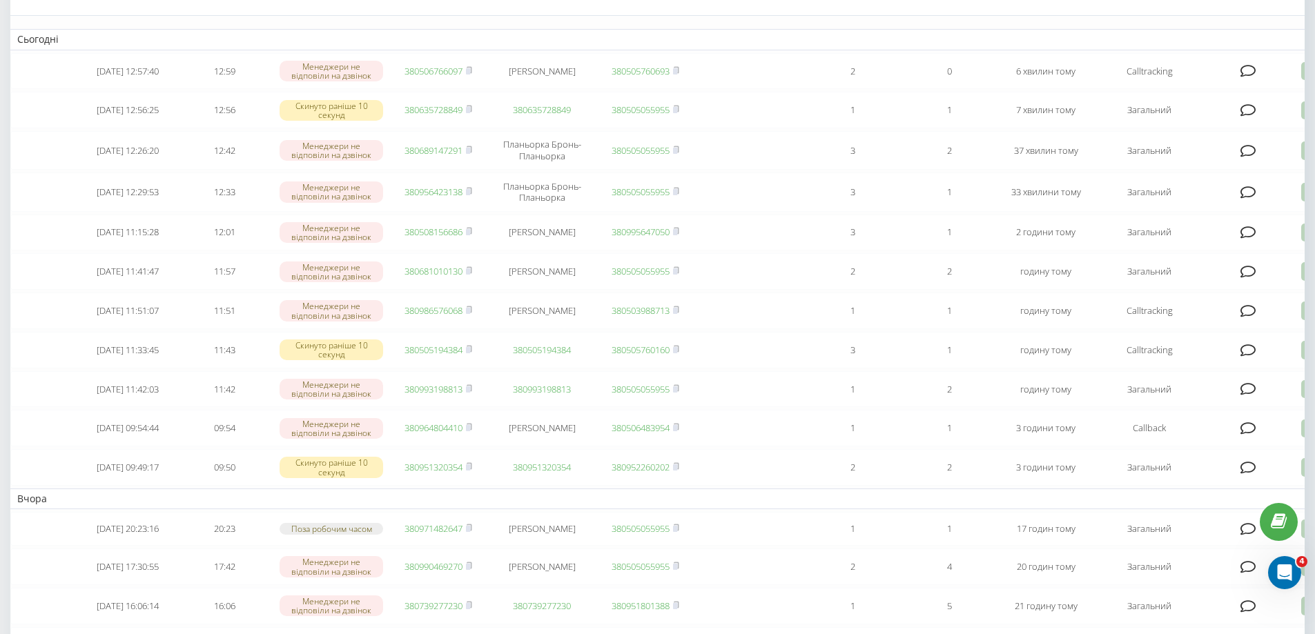
scroll to position [69, 0]
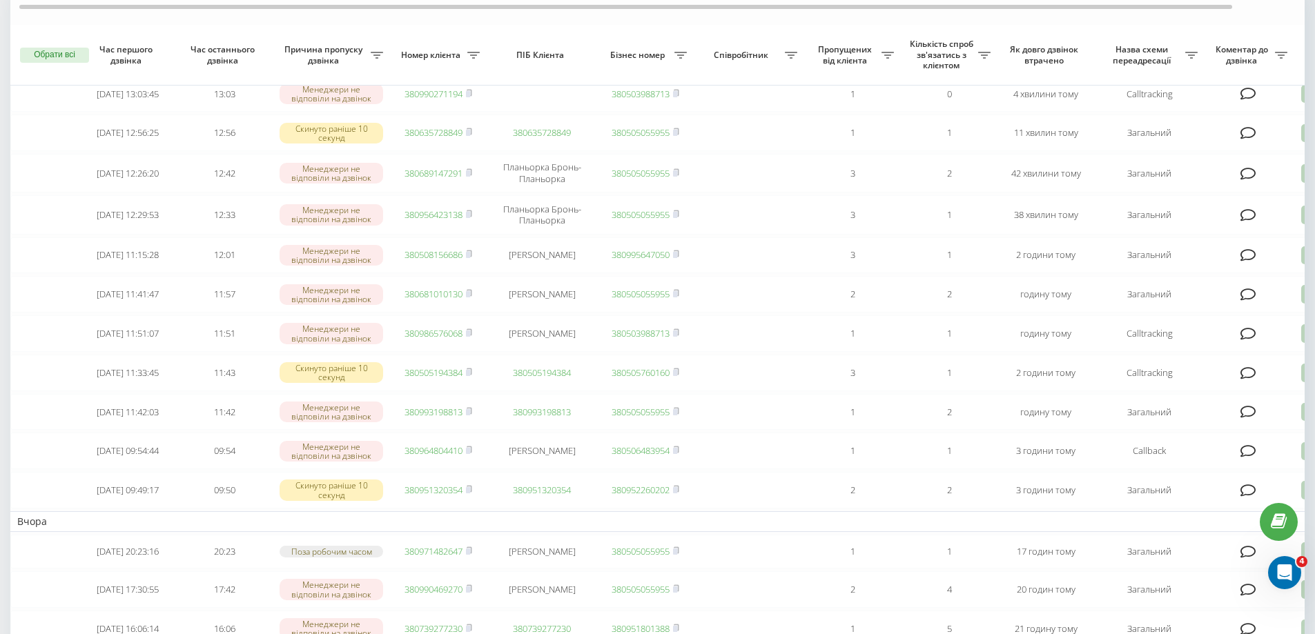
scroll to position [138, 0]
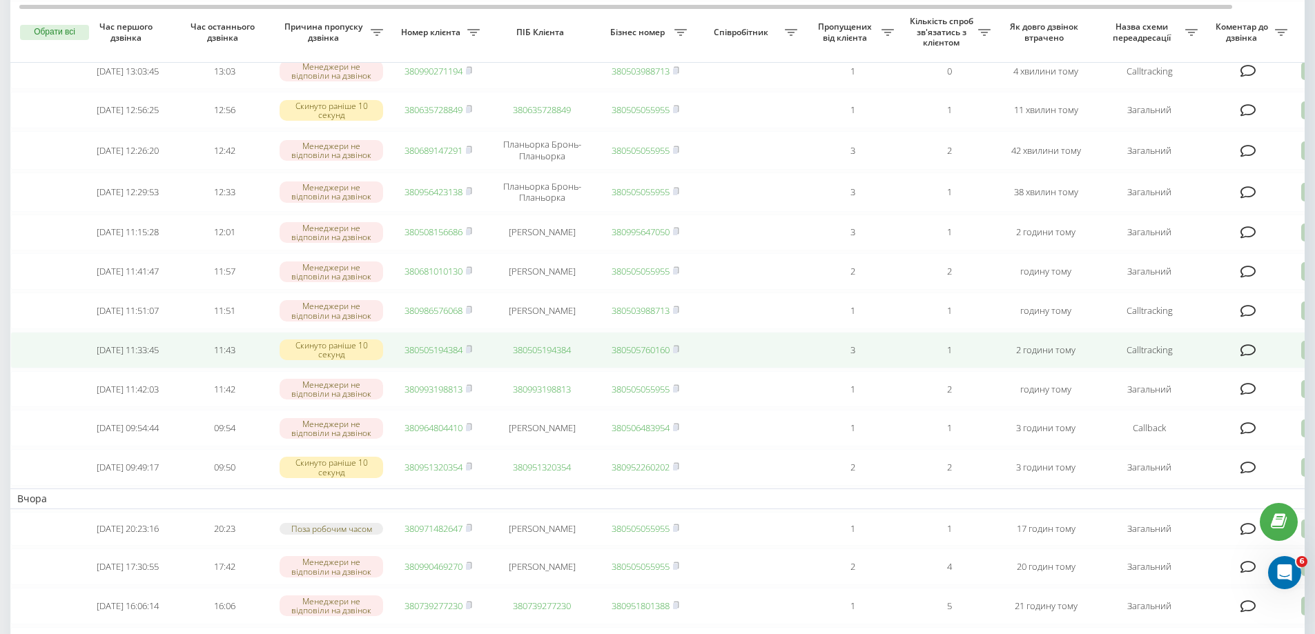
click at [447, 356] on link "380505194384" at bounding box center [433, 350] width 58 height 12
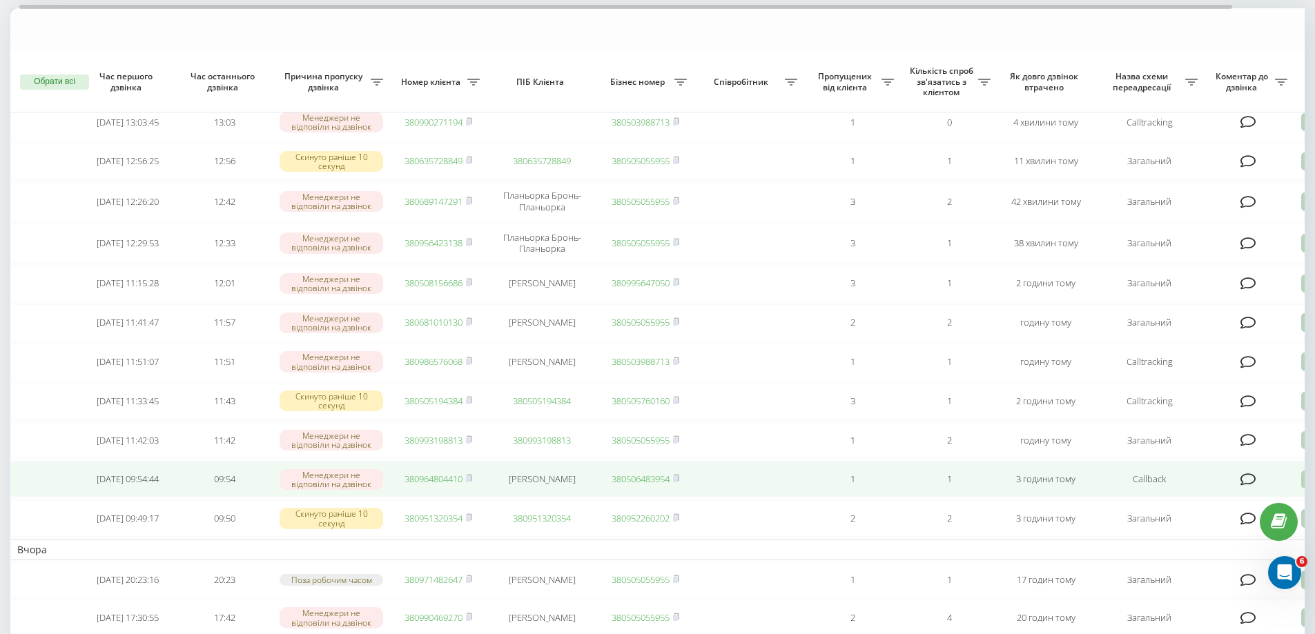
scroll to position [69, 0]
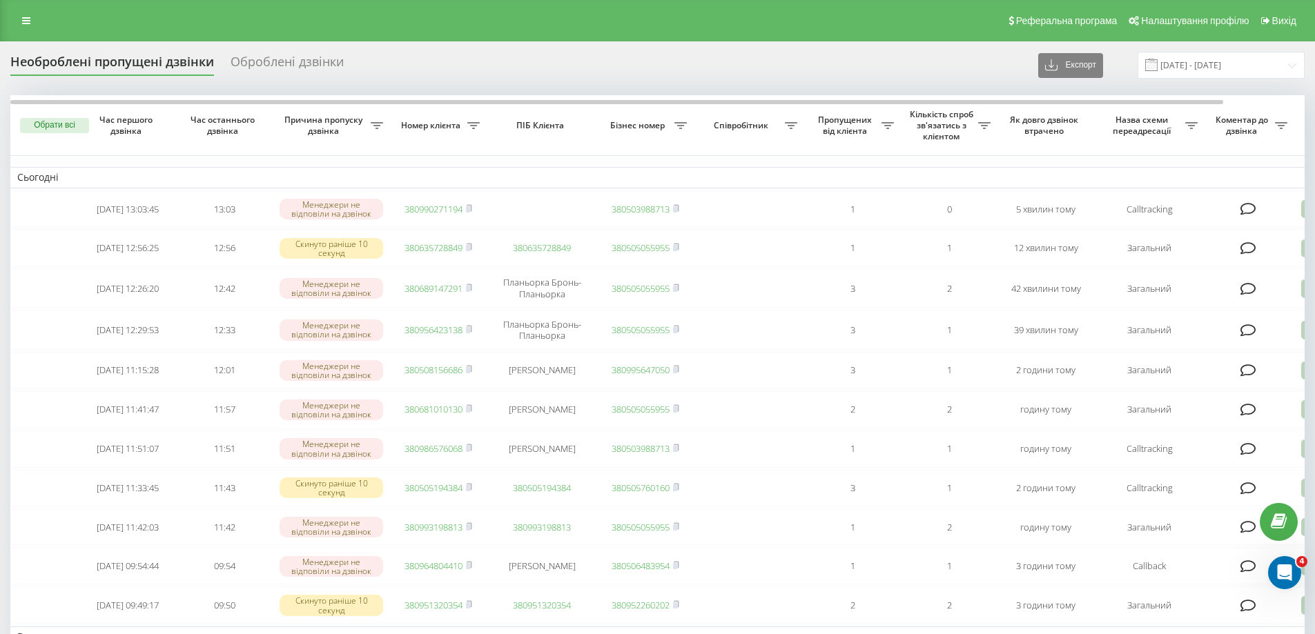
click at [537, 64] on div "Необроблені пропущені дзвінки Оброблені дзвінки Експорт .csv .xlsx [DATE] - [DA…" at bounding box center [657, 65] width 1294 height 27
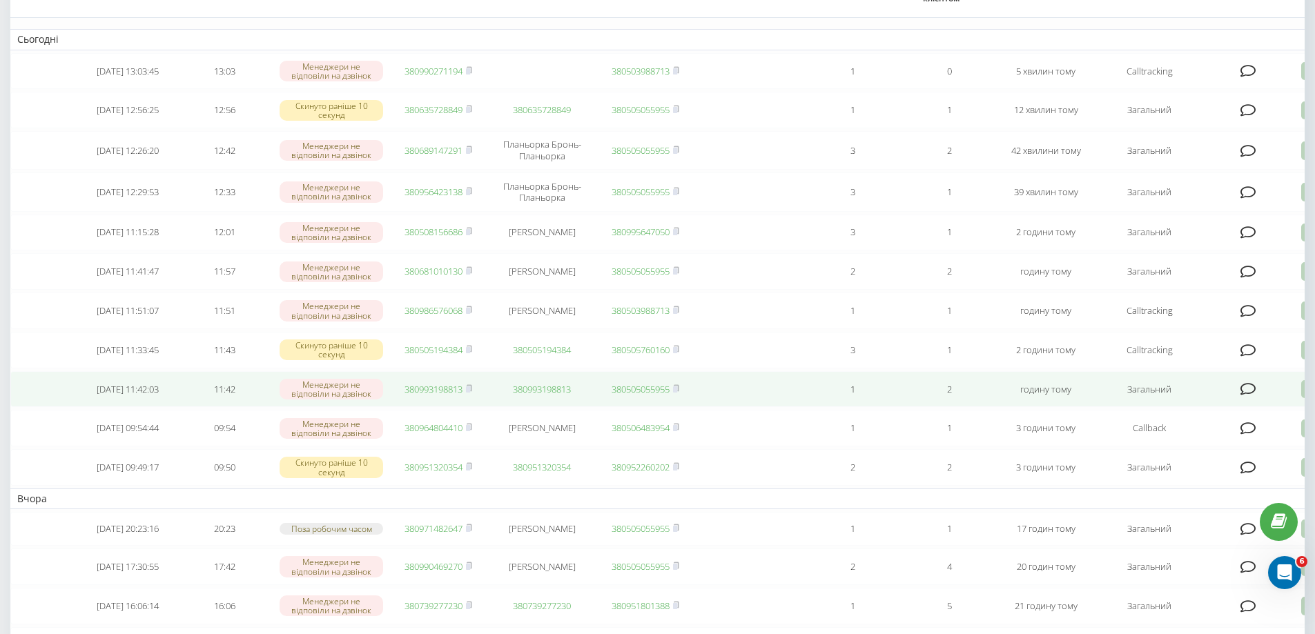
scroll to position [69, 0]
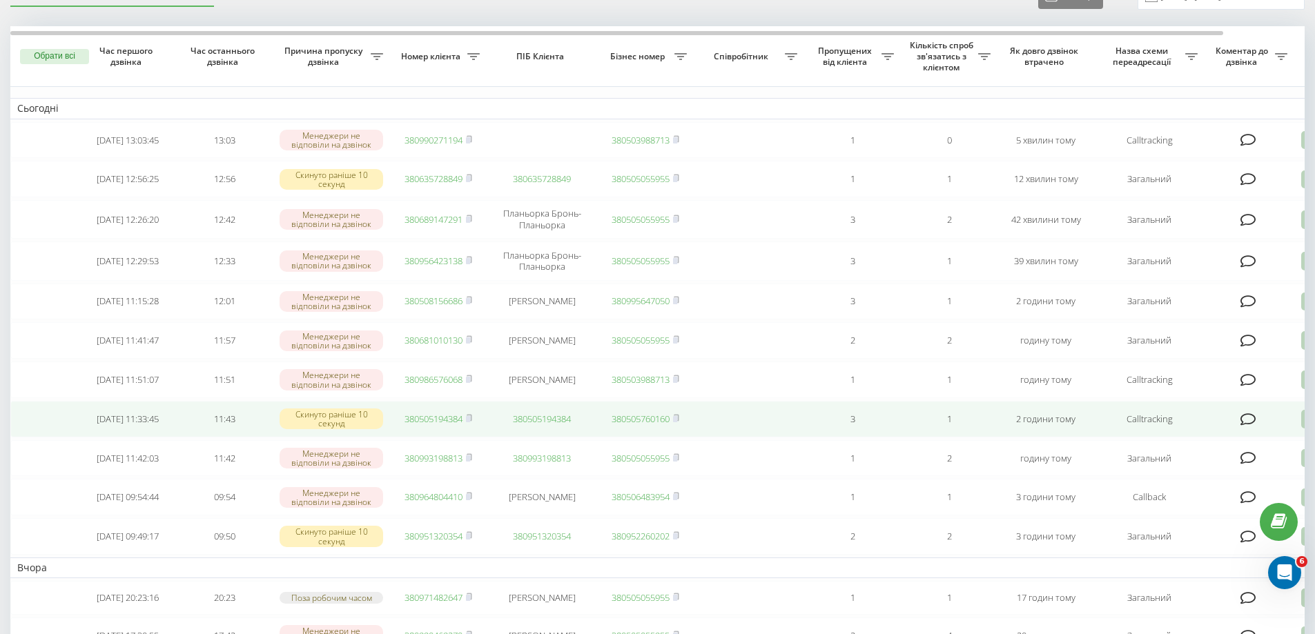
click at [417, 425] on link "380505194384" at bounding box center [433, 419] width 58 height 12
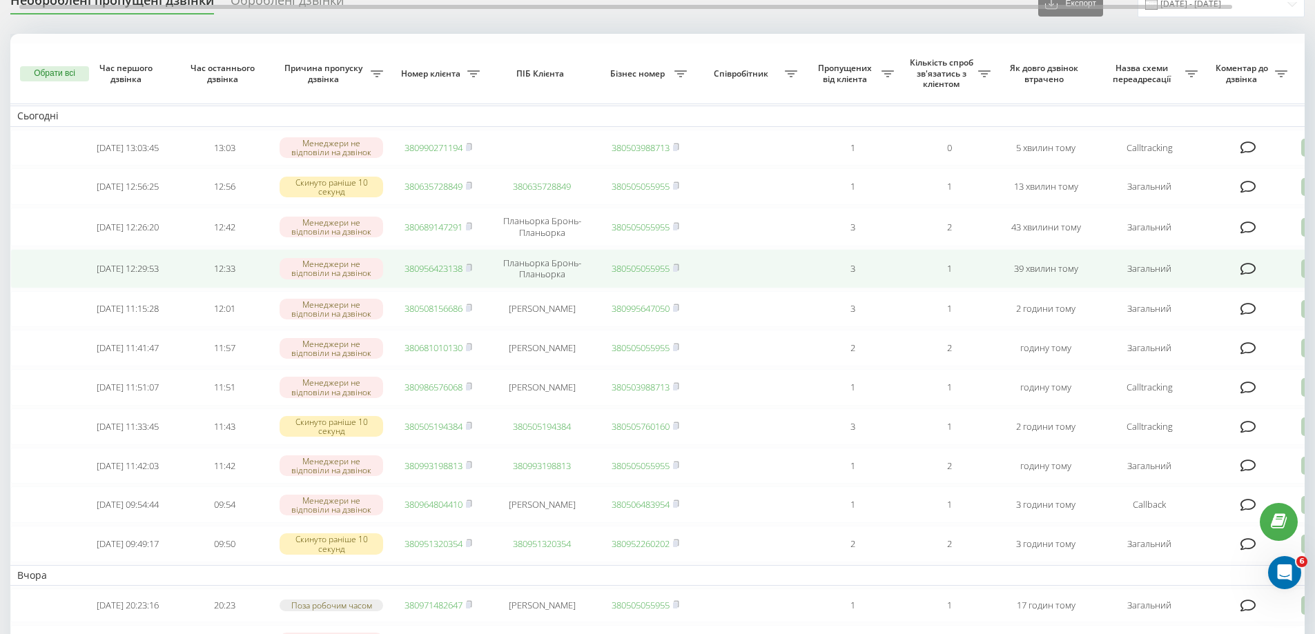
scroll to position [138, 0]
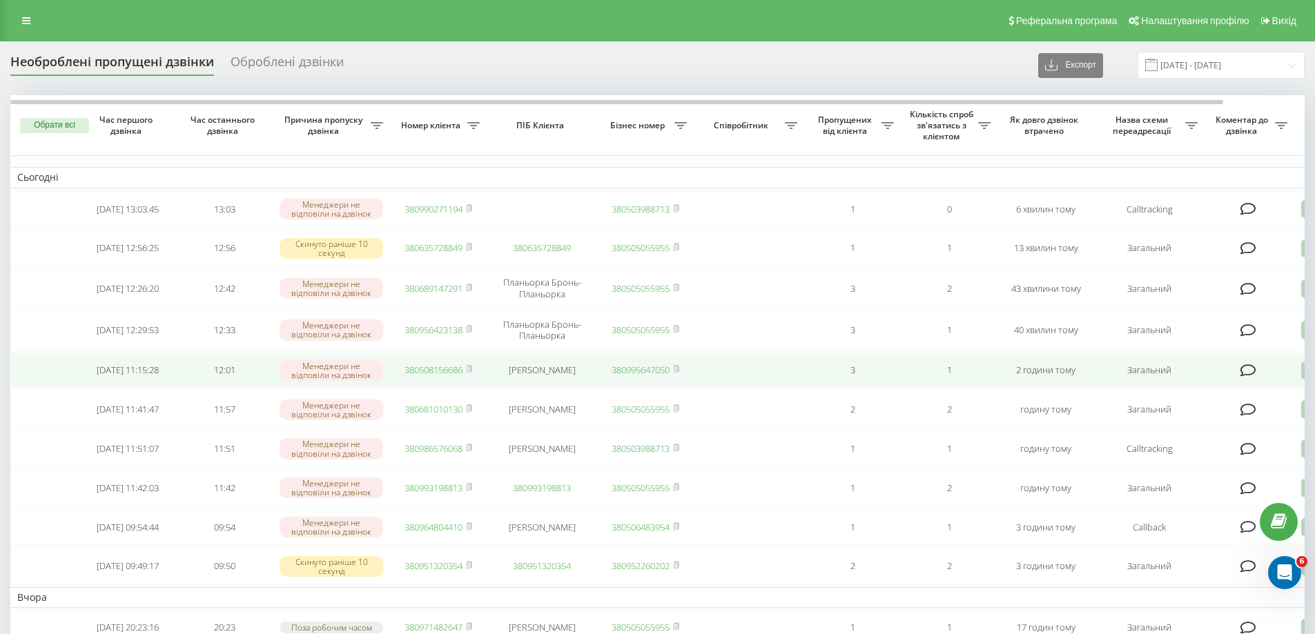
click at [445, 376] on link "380508156686" at bounding box center [433, 370] width 58 height 12
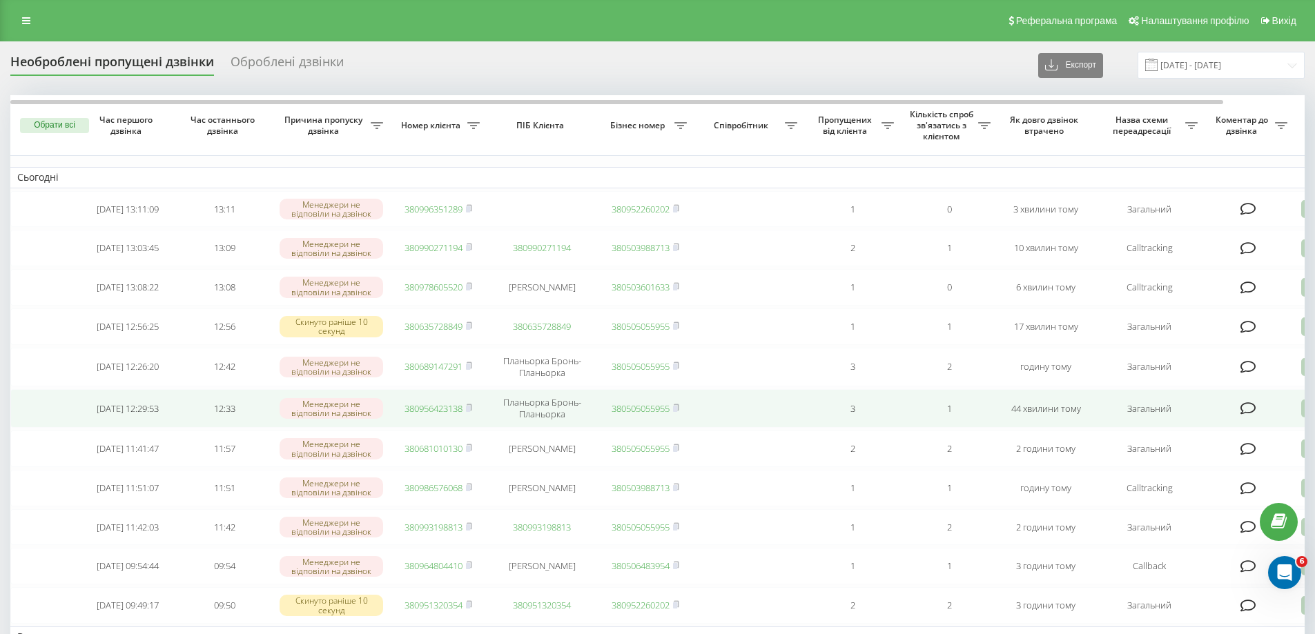
click at [411, 414] on link "380956423138" at bounding box center [433, 408] width 58 height 12
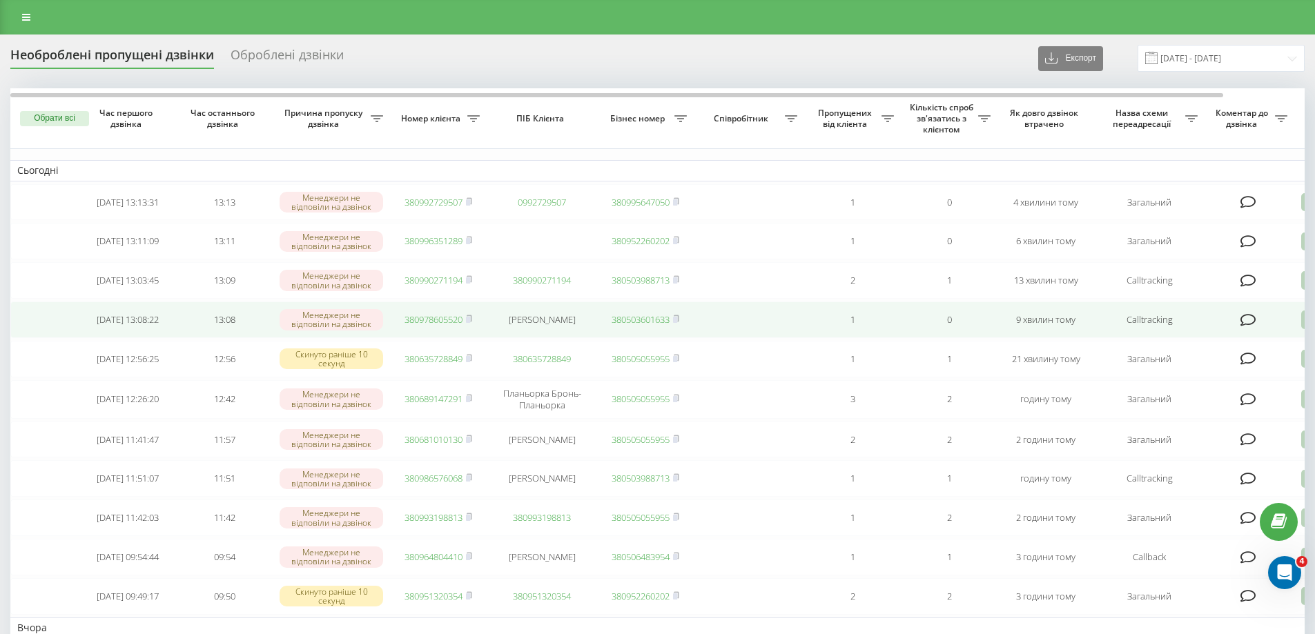
click at [416, 326] on link "380978605520" at bounding box center [433, 319] width 58 height 12
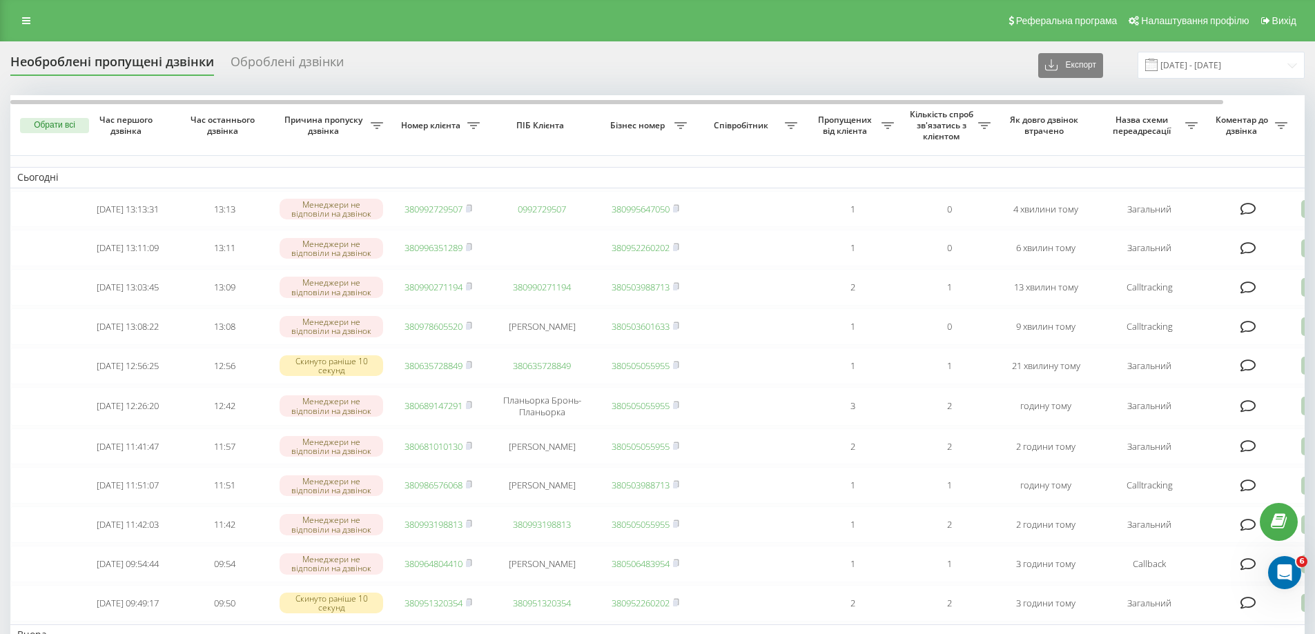
click at [490, 68] on div "Необроблені пропущені дзвінки Оброблені дзвінки Експорт .csv .xlsx [DATE] - [DA…" at bounding box center [657, 65] width 1294 height 27
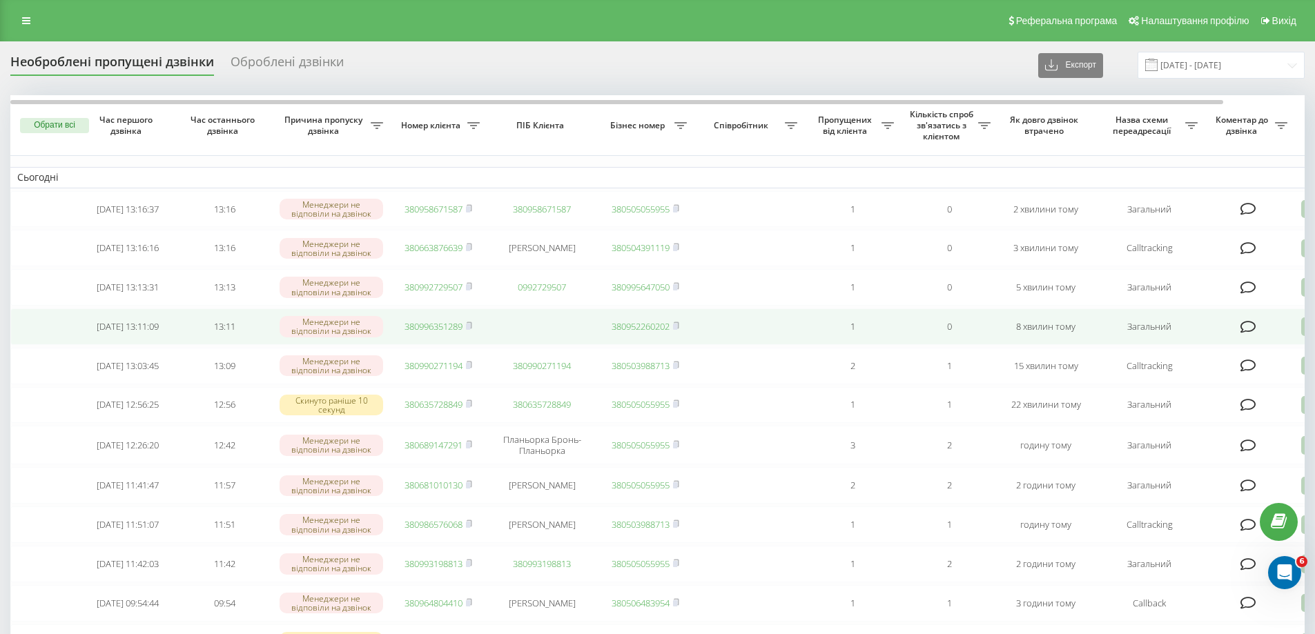
click at [430, 333] on link "380996351289" at bounding box center [433, 326] width 58 height 12
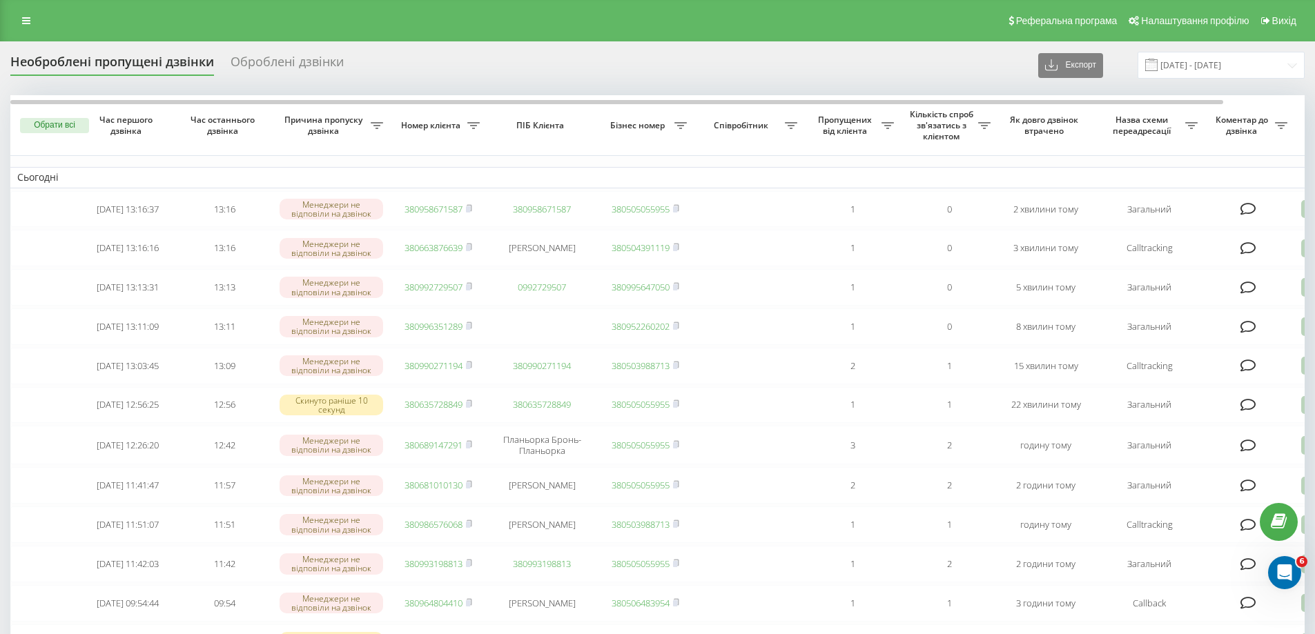
click at [494, 61] on div "Необроблені пропущені дзвінки Оброблені дзвінки Експорт .csv .xlsx [DATE] - [DA…" at bounding box center [657, 65] width 1294 height 27
click at [513, 67] on div "Необроблені пропущені дзвінки Оброблені дзвінки Експорт .csv .xlsx 23.08.2025 -…" at bounding box center [657, 65] width 1294 height 27
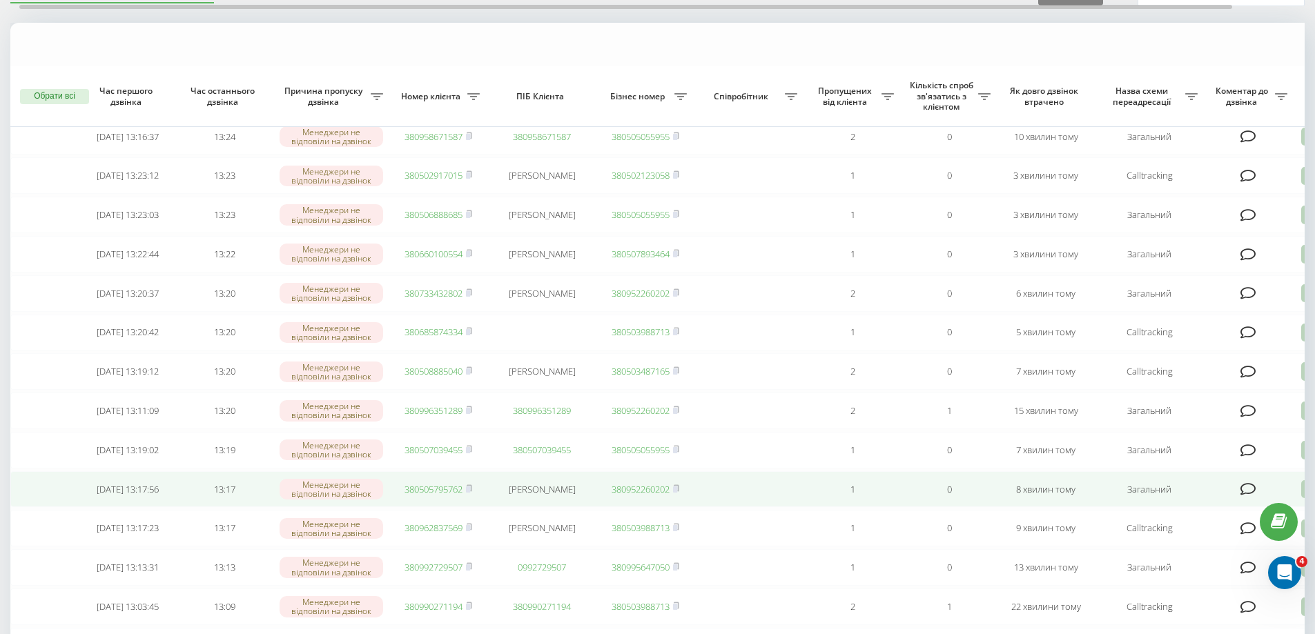
scroll to position [138, 0]
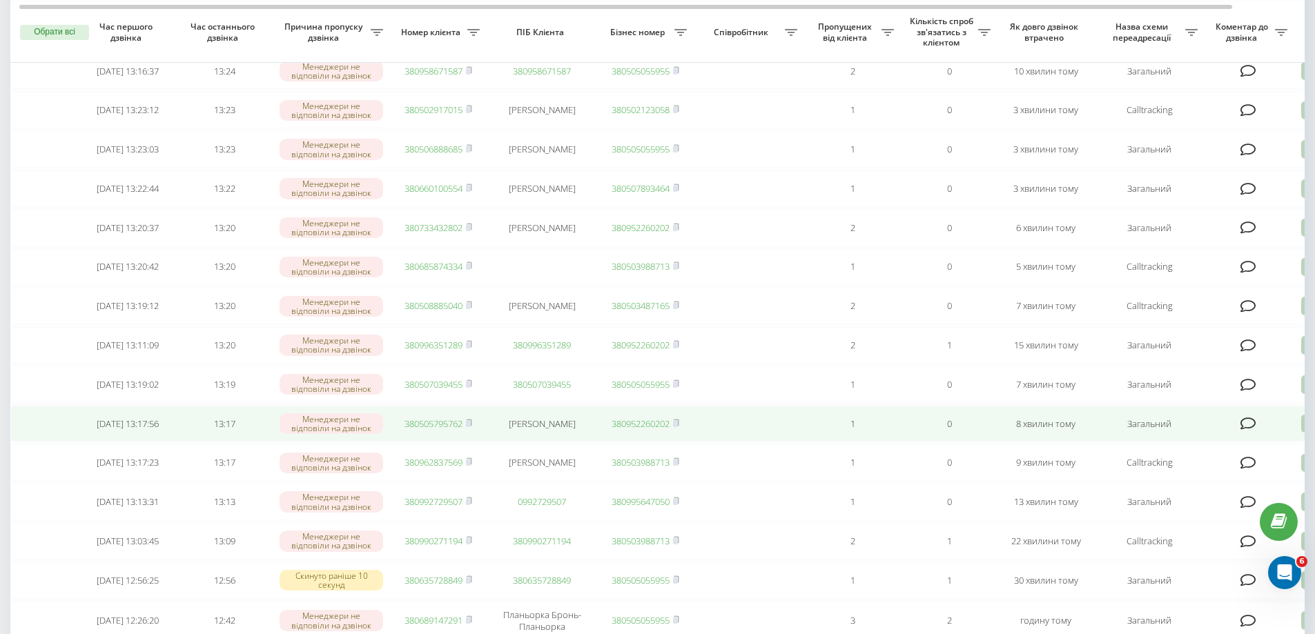
click at [440, 430] on link "380505795762" at bounding box center [433, 424] width 58 height 12
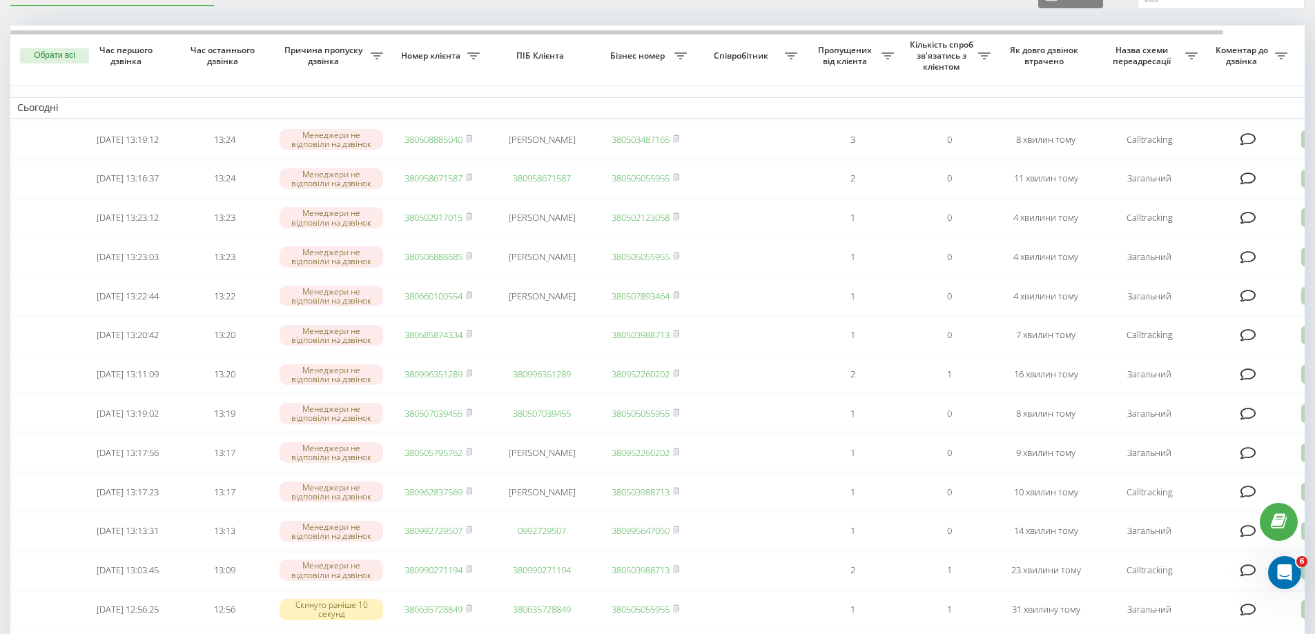
scroll to position [69, 0]
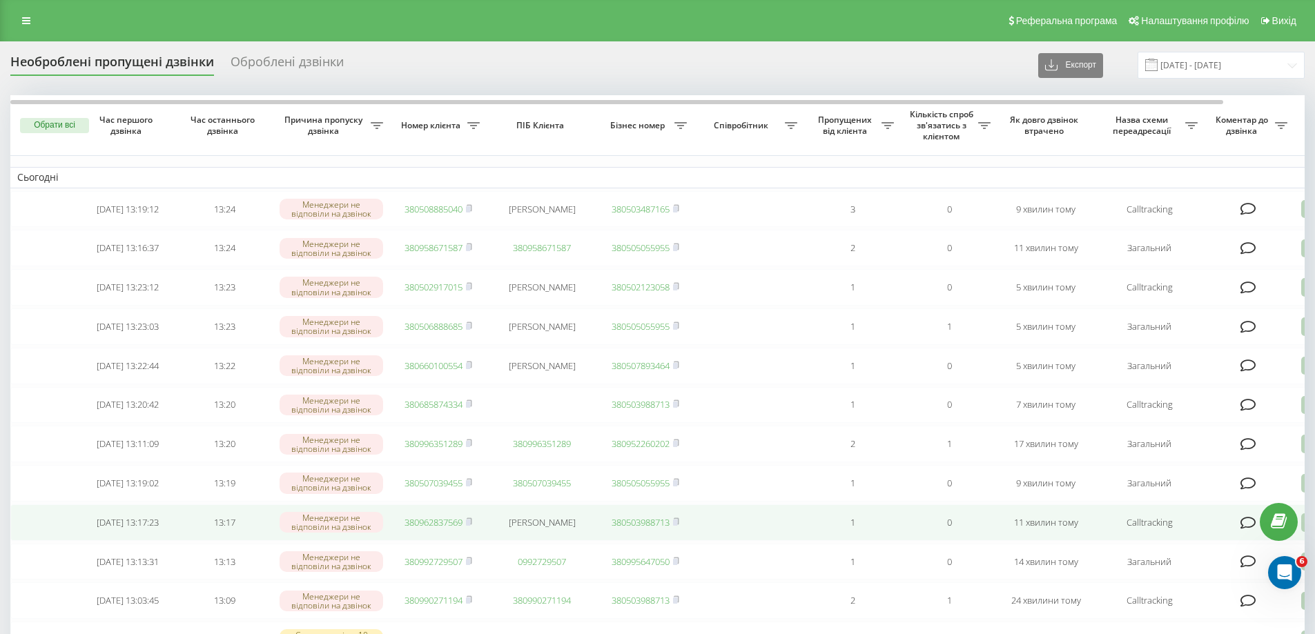
click at [431, 529] on link "380962837569" at bounding box center [433, 522] width 58 height 12
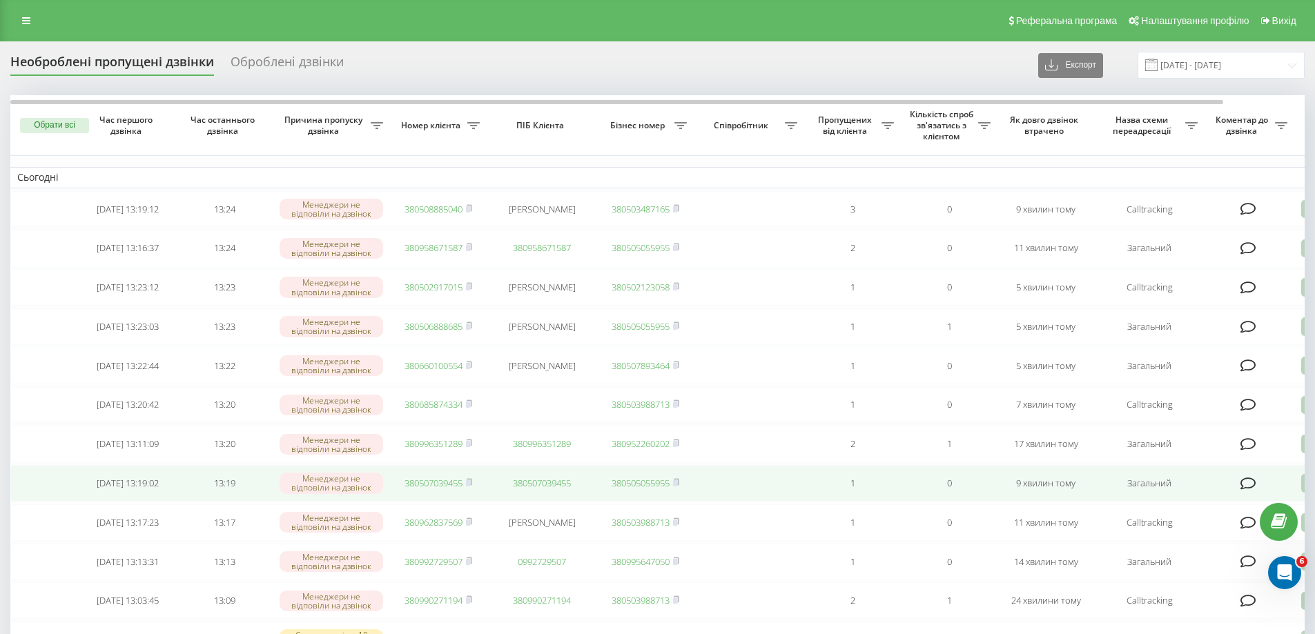
click at [425, 489] on link "380507039455" at bounding box center [433, 483] width 58 height 12
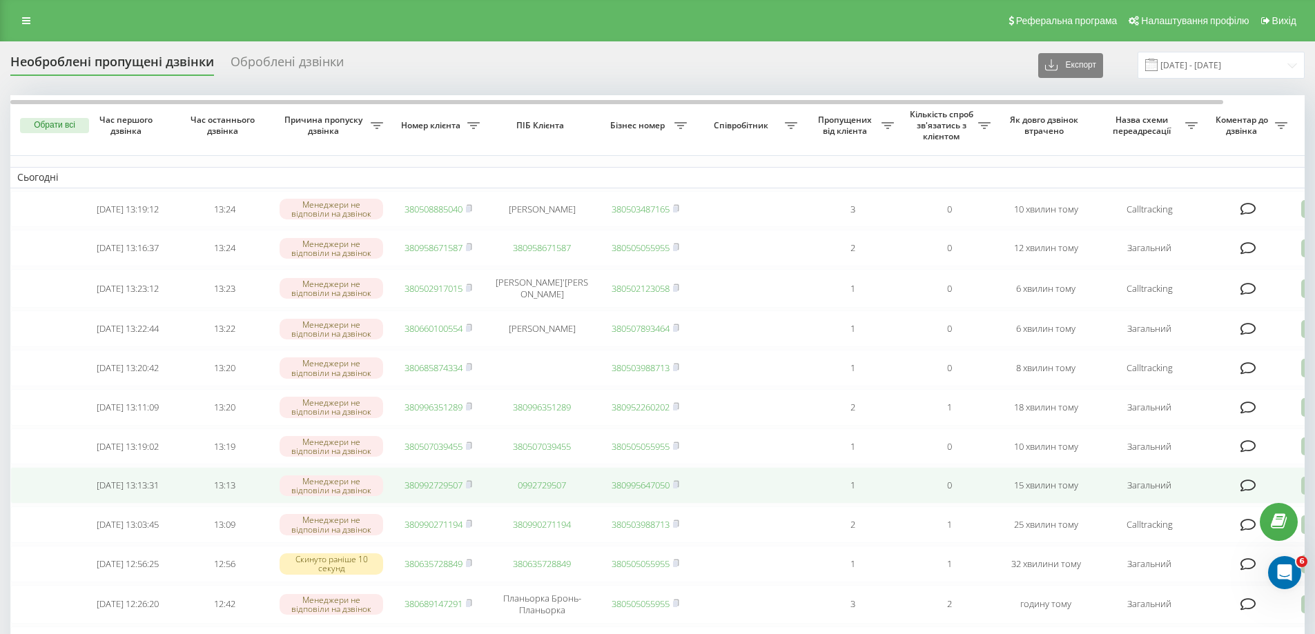
click at [413, 491] on link "380992729507" at bounding box center [433, 485] width 58 height 12
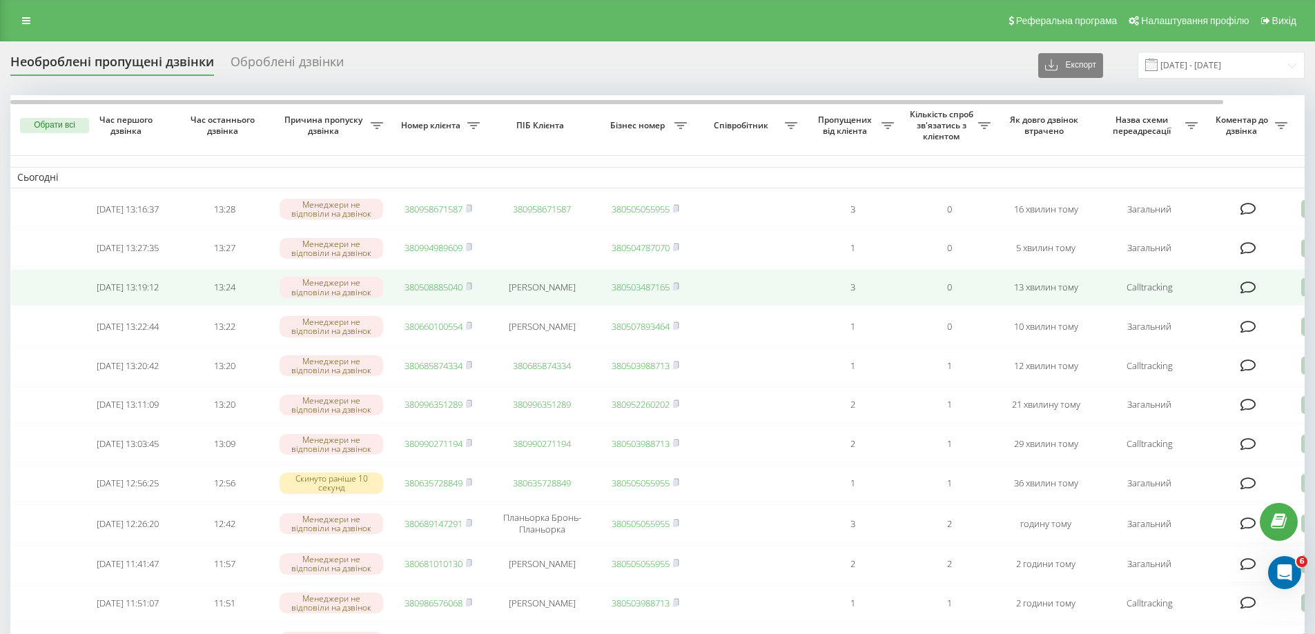
click at [440, 292] on link "380508885040" at bounding box center [433, 287] width 58 height 12
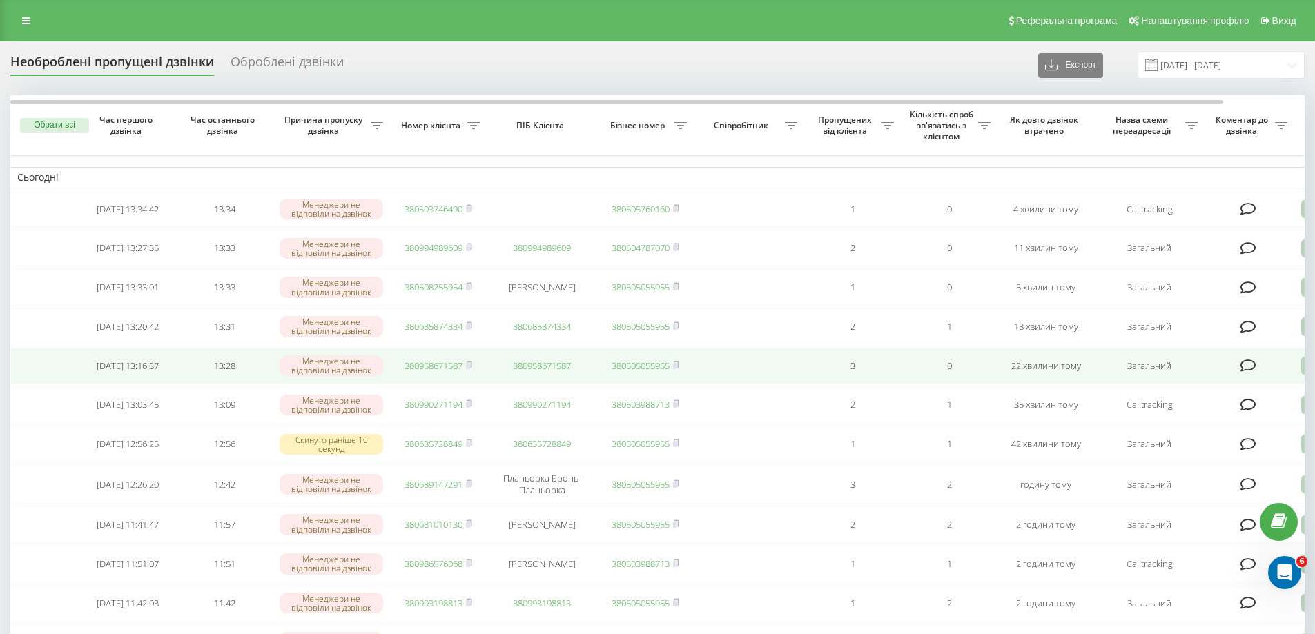
click at [440, 372] on link "380958671587" at bounding box center [433, 366] width 58 height 12
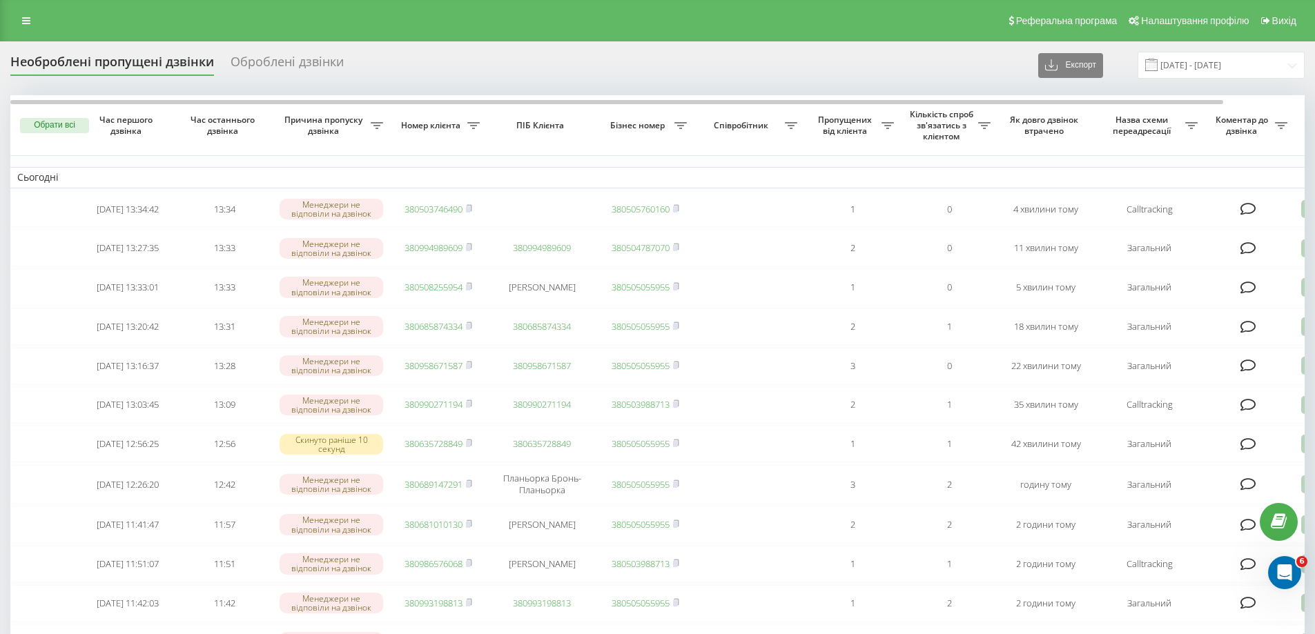
click at [971, 64] on div "Необроблені пропущені дзвінки Оброблені дзвінки Експорт .csv .xlsx [DATE] - [DA…" at bounding box center [657, 65] width 1294 height 27
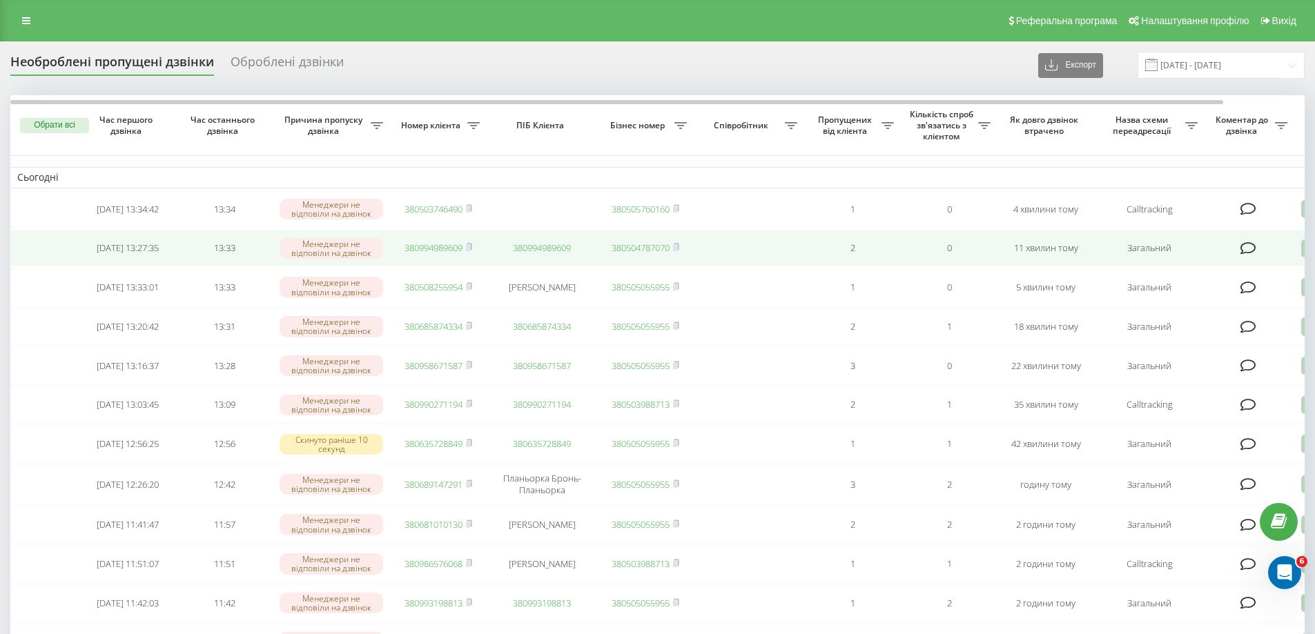
click at [440, 254] on link "380994989609" at bounding box center [433, 248] width 58 height 12
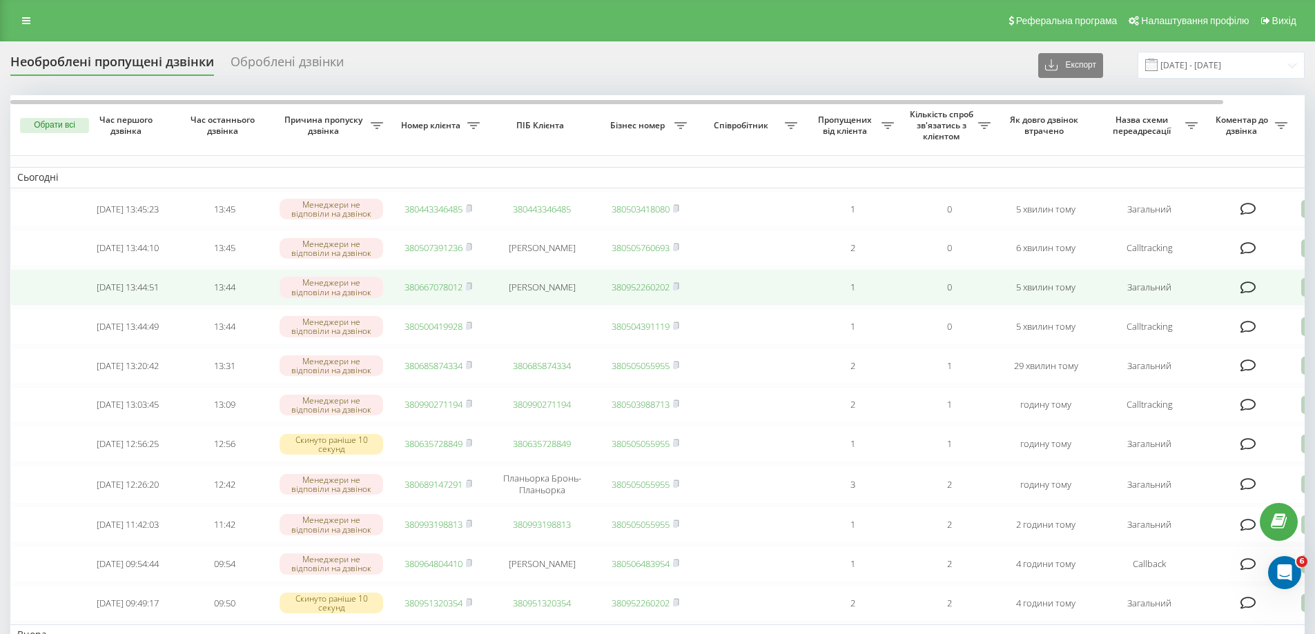
click at [445, 293] on link "380667078012" at bounding box center [433, 287] width 58 height 12
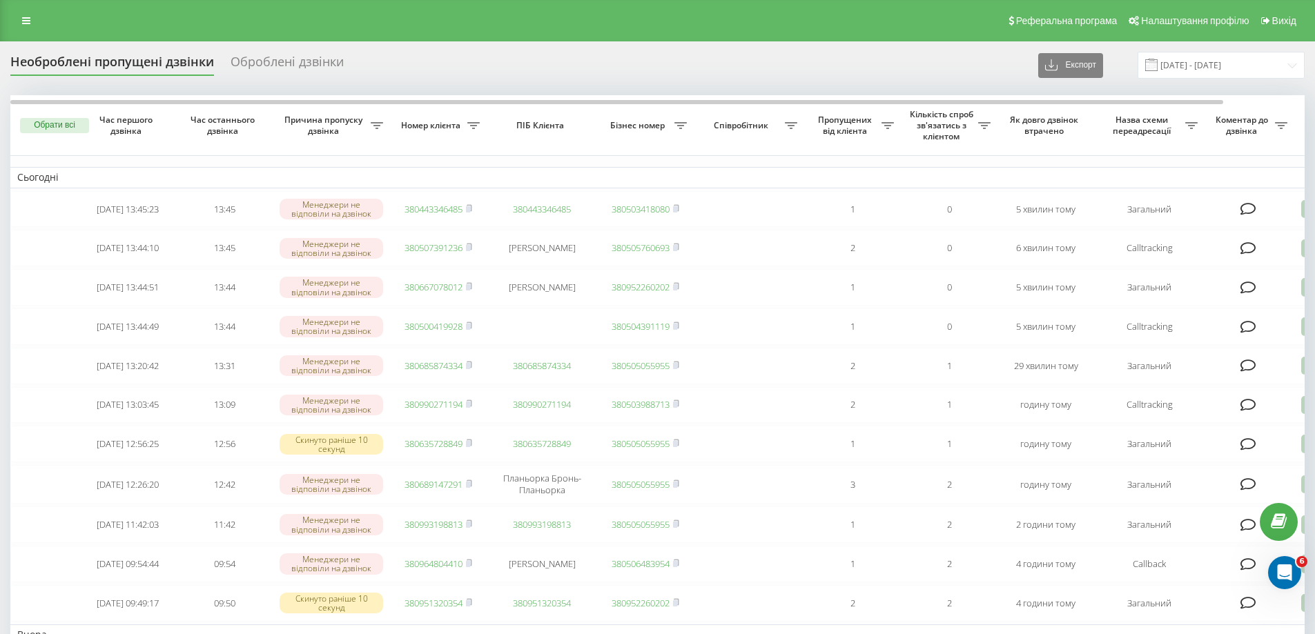
click at [941, 77] on div "Необроблені пропущені дзвінки Оброблені дзвінки Експорт .csv .xlsx [DATE] - [DA…" at bounding box center [657, 65] width 1294 height 27
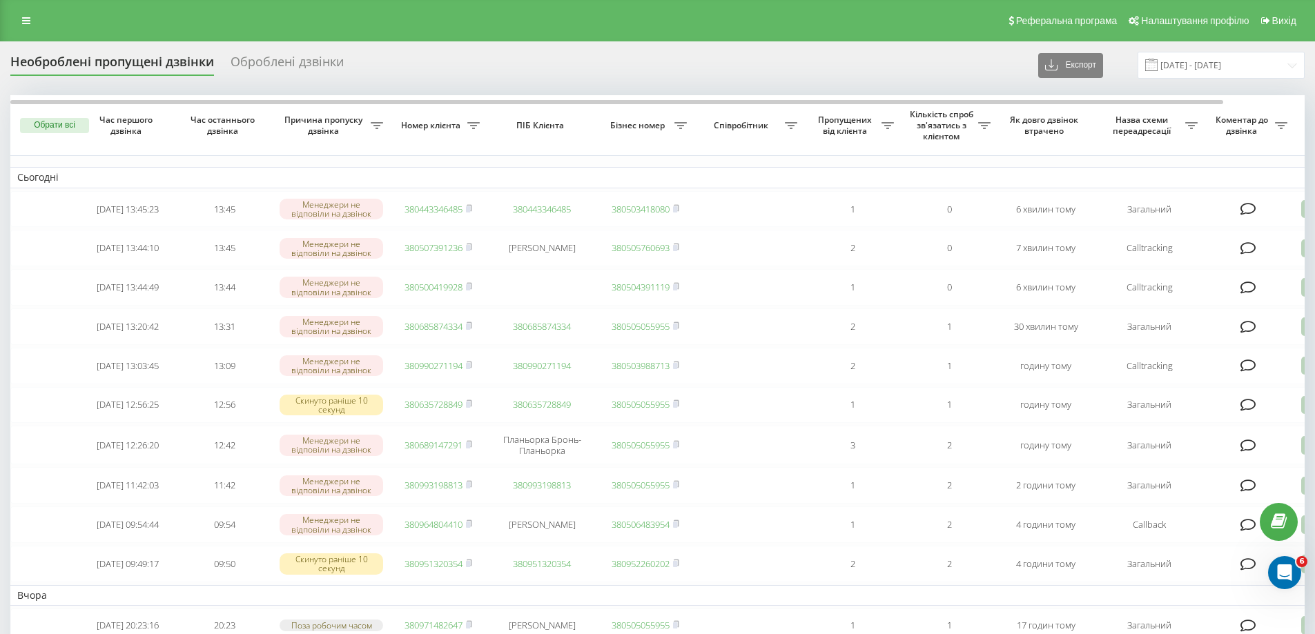
click at [415, 78] on div "Необроблені пропущені дзвінки Оброблені дзвінки Експорт .csv .xlsx [DATE] - [DA…" at bounding box center [657, 65] width 1294 height 27
click at [852, 56] on div "Необроблені пропущені дзвінки Оброблені дзвінки Експорт .csv .xlsx 23.08.2025 -…" at bounding box center [657, 65] width 1294 height 27
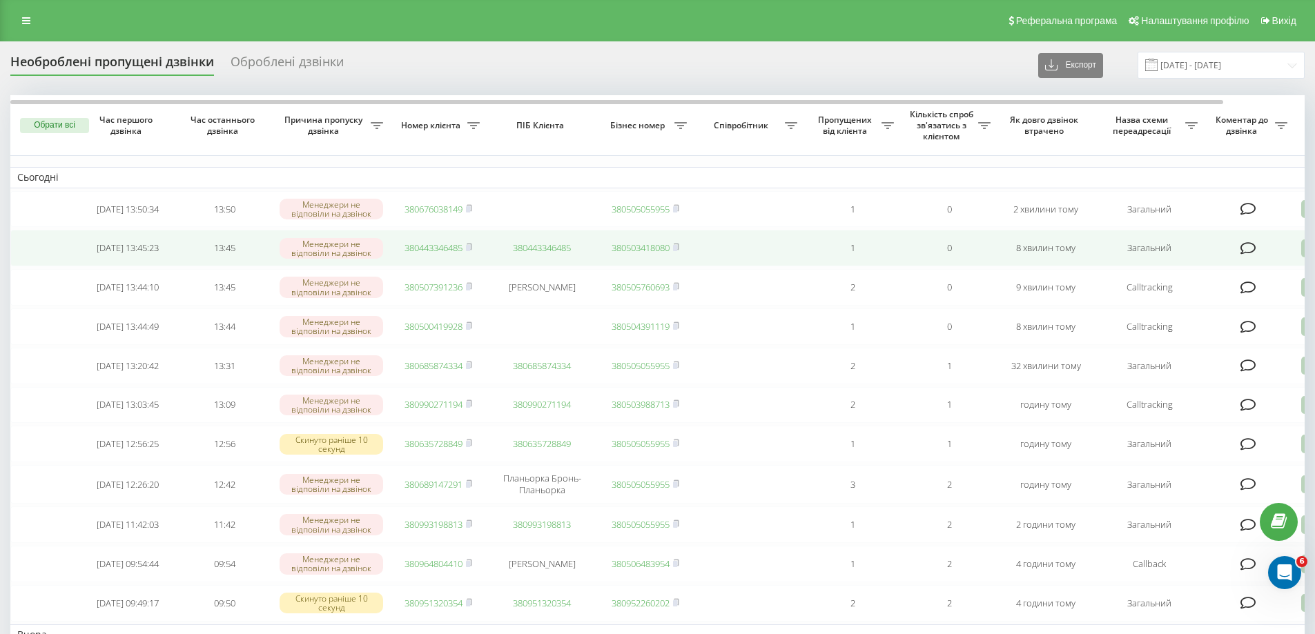
click at [426, 248] on link "380443346485" at bounding box center [433, 248] width 58 height 12
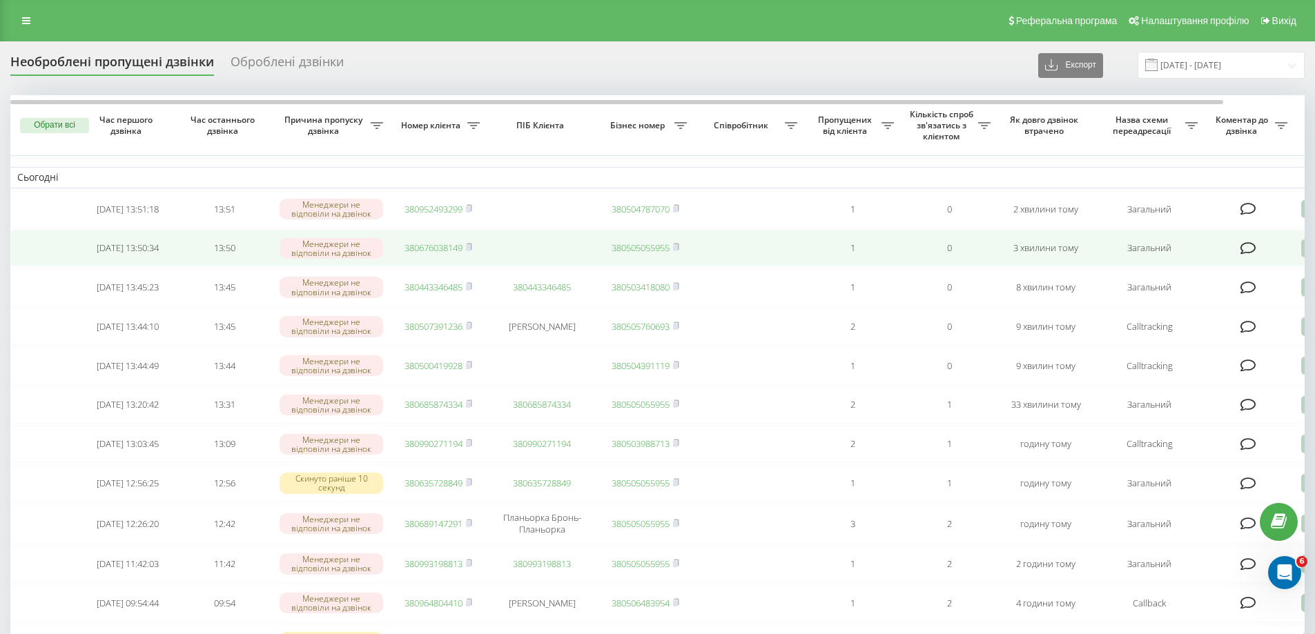
click at [425, 251] on link "380676038149" at bounding box center [433, 248] width 58 height 12
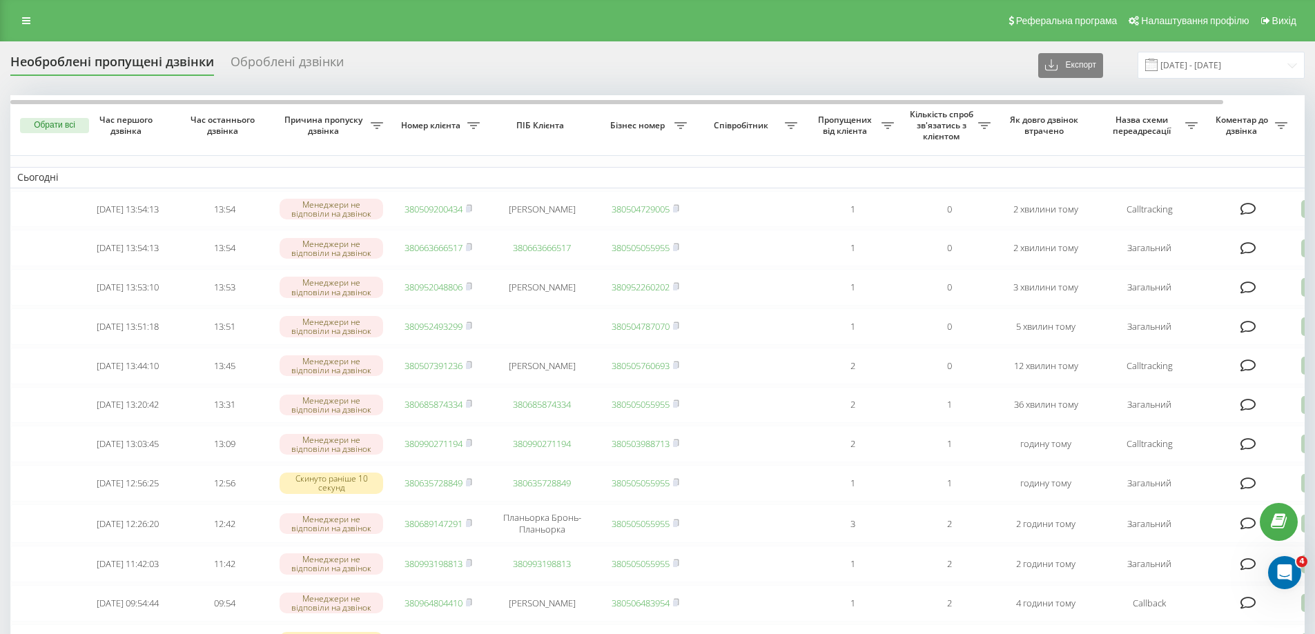
click at [933, 61] on div "Необроблені пропущені дзвінки Оброблені дзвінки Експорт .csv .xlsx [DATE] - [DA…" at bounding box center [657, 65] width 1294 height 27
drag, startPoint x: 890, startPoint y: 73, endPoint x: 880, endPoint y: 83, distance: 13.7
click at [891, 73] on div "Необроблені пропущені дзвінки Оброблені дзвінки Експорт .csv .xlsx [DATE] - [DA…" at bounding box center [657, 65] width 1294 height 27
